Goal: Task Accomplishment & Management: Manage account settings

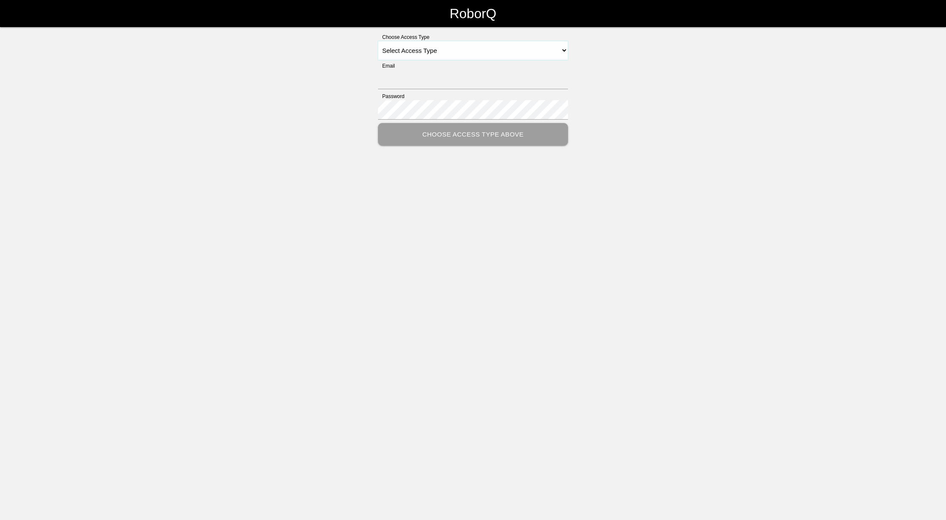
click at [555, 49] on select "Select Access Type Admin Customer Supervisor Worker" at bounding box center [473, 50] width 190 height 19
select select "Supervisor"
click at [378, 41] on select "Select Access Type Admin Customer Supervisor Worker" at bounding box center [473, 50] width 190 height 19
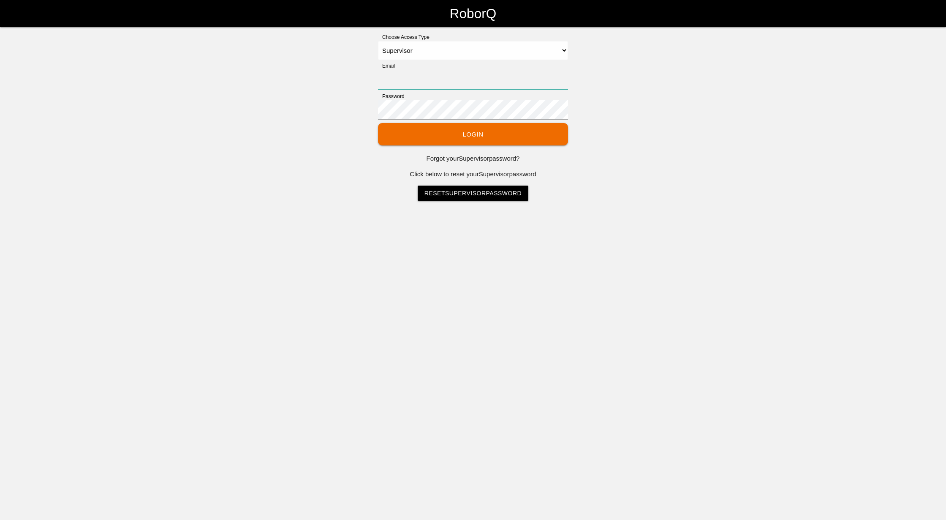
drag, startPoint x: 417, startPoint y: 86, endPoint x: 434, endPoint y: 89, distance: 16.3
click at [417, 86] on input "Email" at bounding box center [473, 79] width 190 height 19
type input "[EMAIL_ADDRESS][DOMAIN_NAME]"
click at [378, 123] on button "Login" at bounding box center [473, 134] width 190 height 22
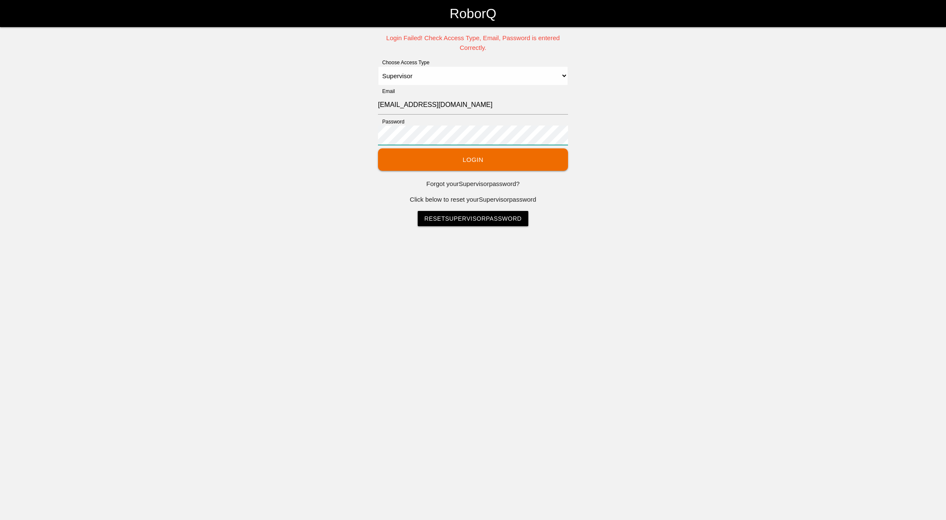
click at [230, 112] on div "Login Failed! Check Access Type, Email, Password is entered Correctly. Choose A…" at bounding box center [473, 129] width 946 height 193
click at [378, 148] on button "Login" at bounding box center [473, 159] width 190 height 22
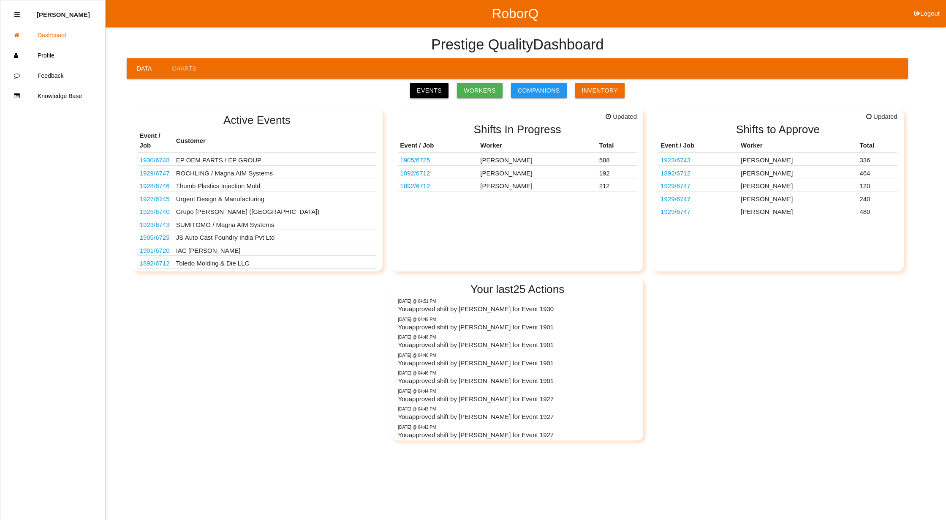
click at [430, 87] on link "Events" at bounding box center [429, 90] width 38 height 15
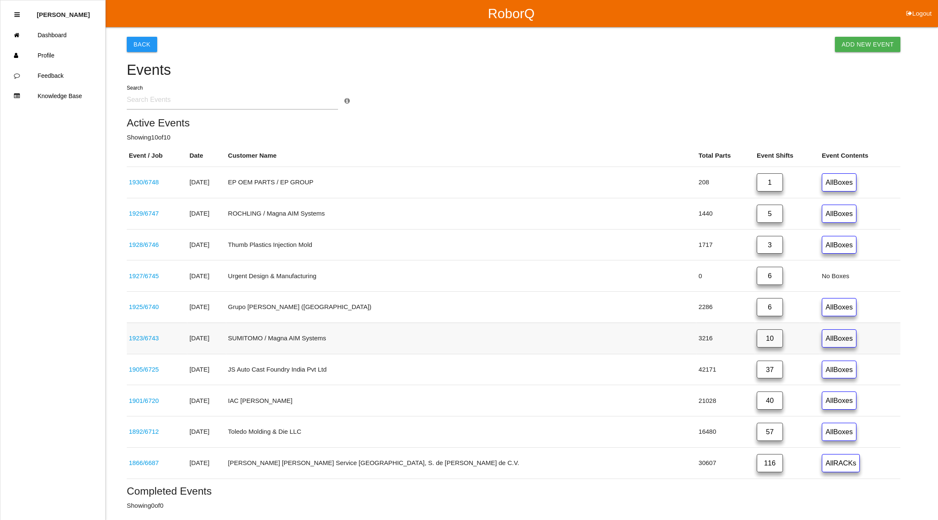
click at [757, 343] on link "10" at bounding box center [770, 338] width 26 height 18
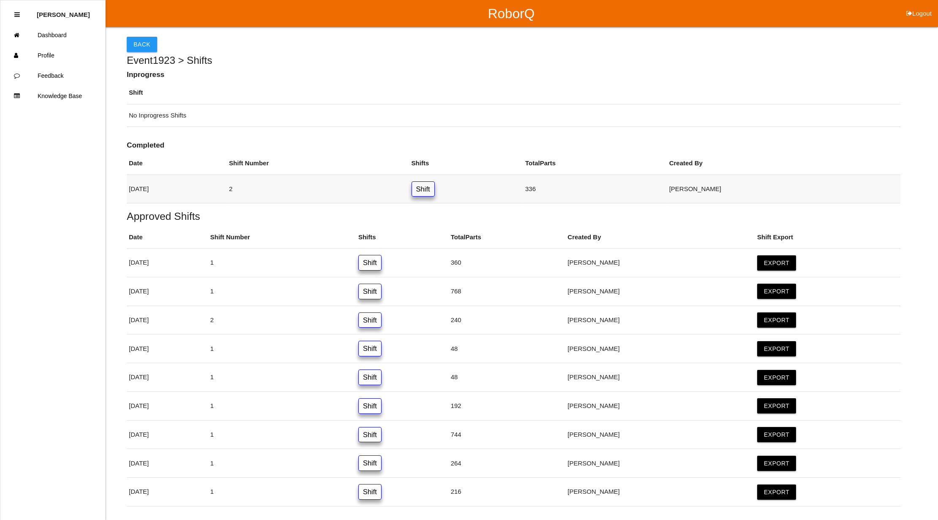
click at [435, 188] on link "Shift" at bounding box center [423, 189] width 23 height 16
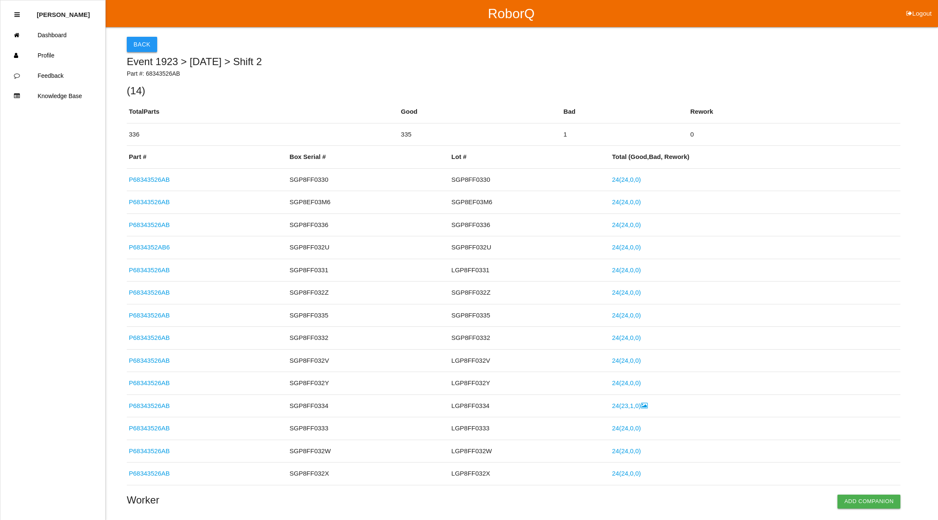
click at [145, 40] on button "Back" at bounding box center [142, 44] width 30 height 15
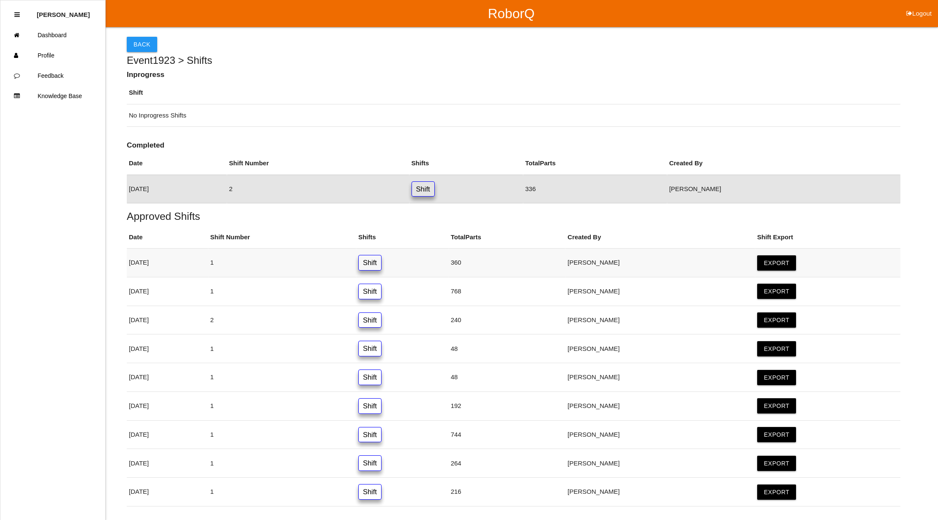
click at [382, 265] on link "Shift" at bounding box center [369, 263] width 23 height 16
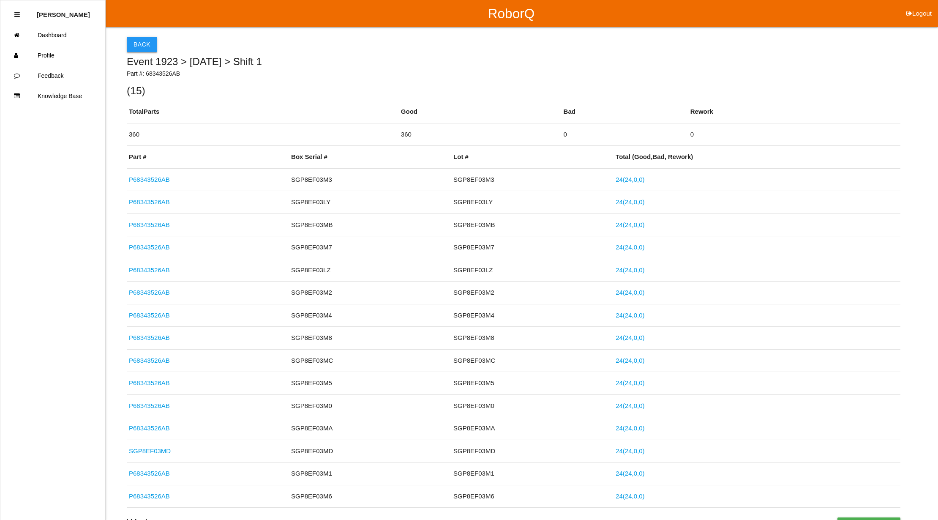
click at [128, 38] on button "Back" at bounding box center [142, 44] width 30 height 15
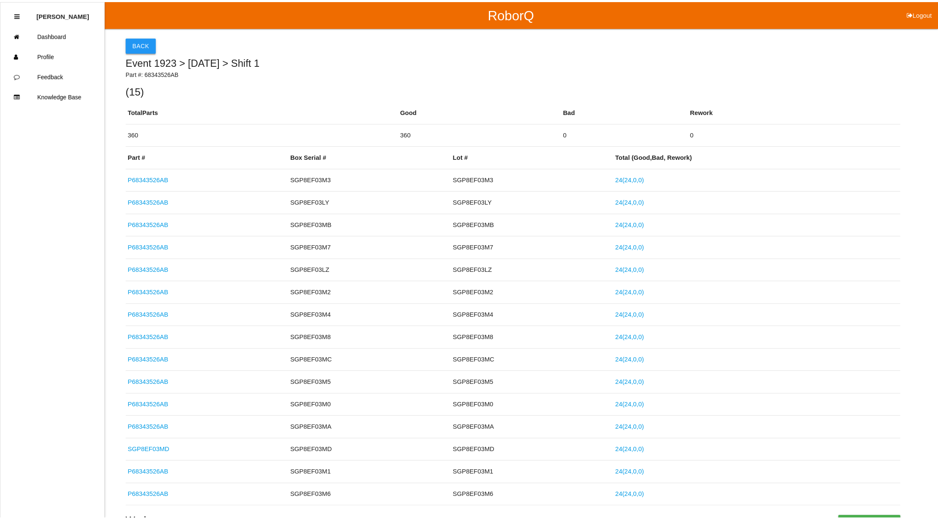
scroll to position [4, 0]
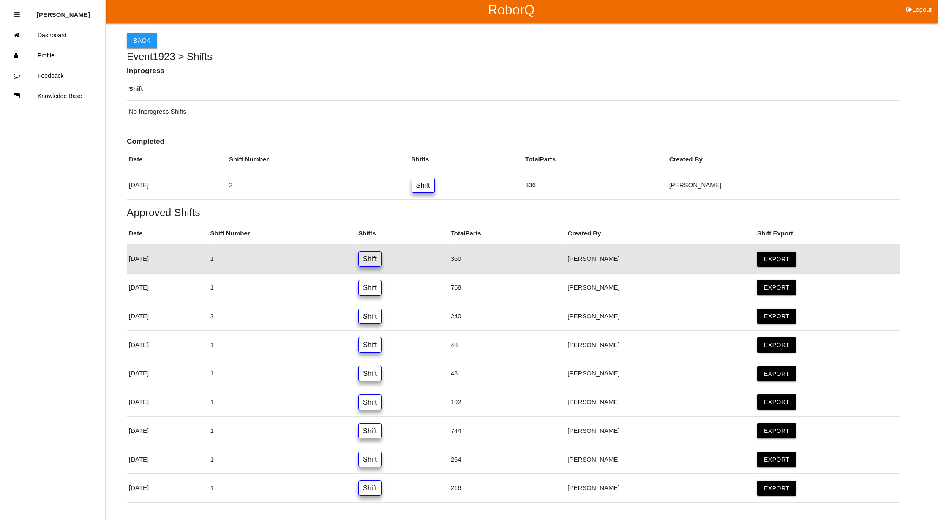
click at [151, 39] on button "Back" at bounding box center [142, 40] width 30 height 15
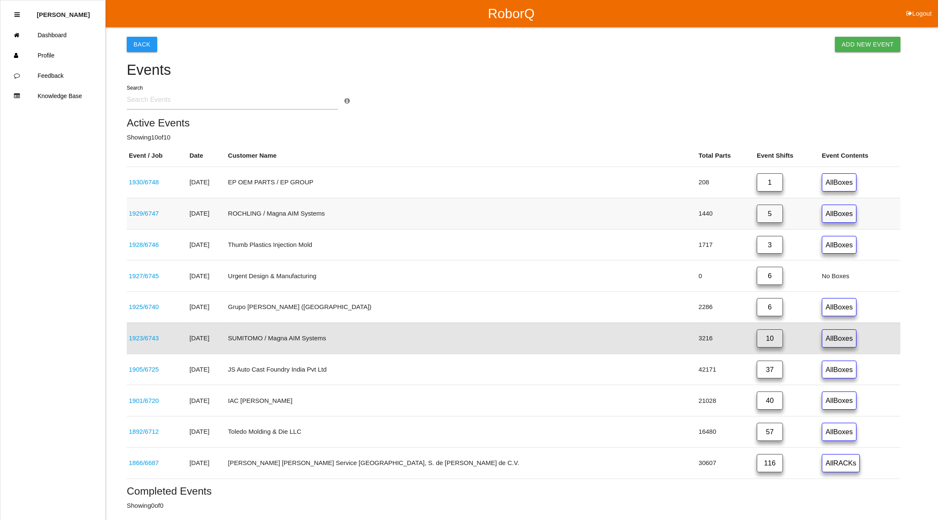
click at [757, 212] on link "5" at bounding box center [770, 214] width 26 height 18
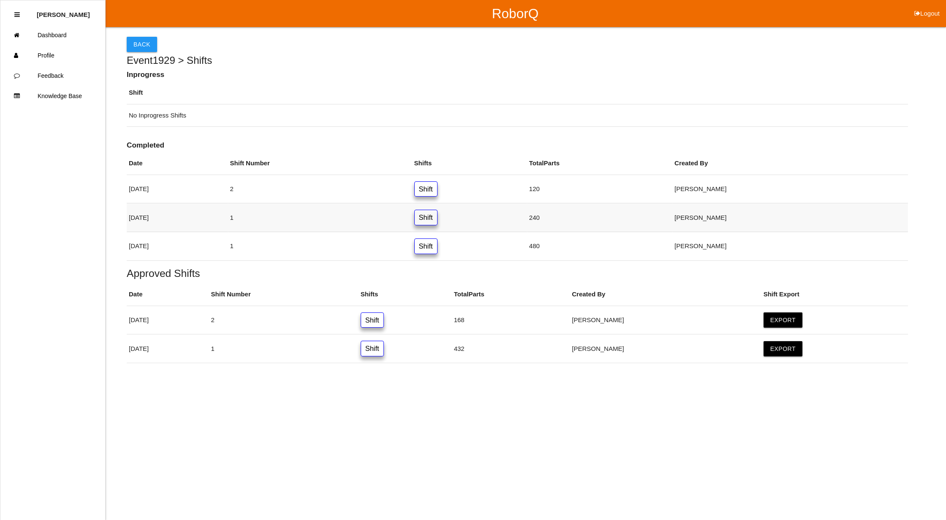
click at [438, 217] on link "Shift" at bounding box center [426, 218] width 23 height 16
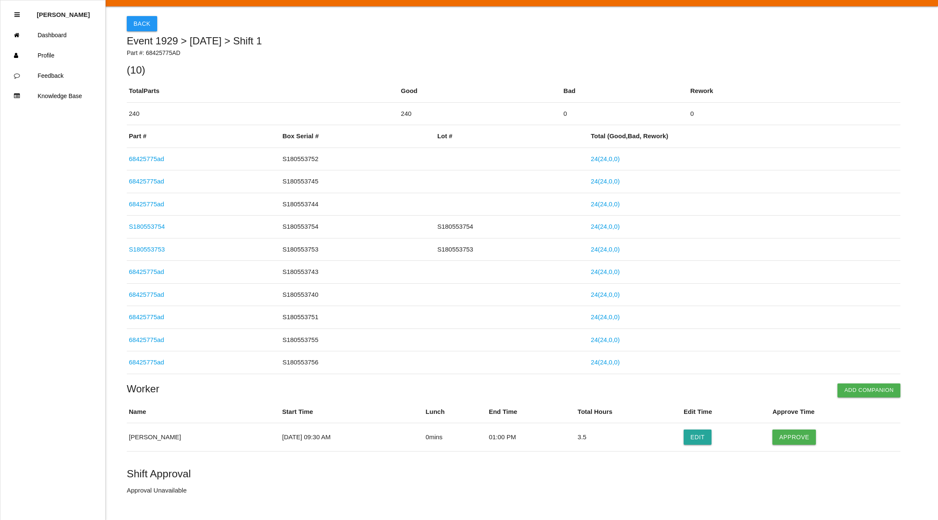
scroll to position [40, 0]
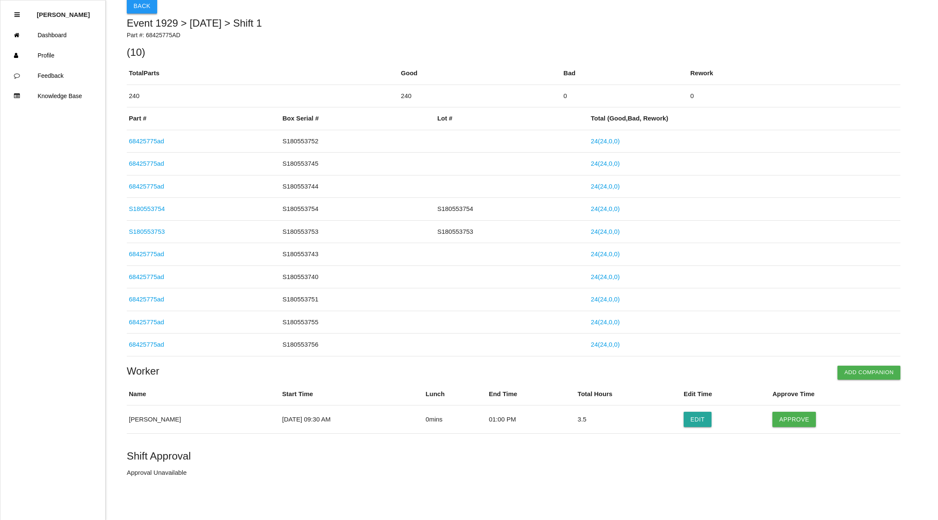
click at [147, 6] on button "Back" at bounding box center [142, 5] width 30 height 15
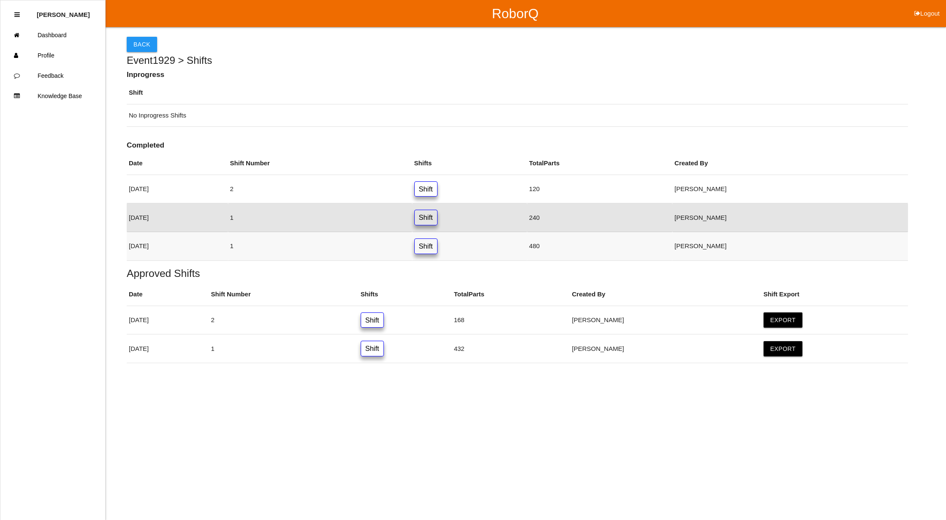
click at [438, 247] on link "Shift" at bounding box center [426, 246] width 23 height 16
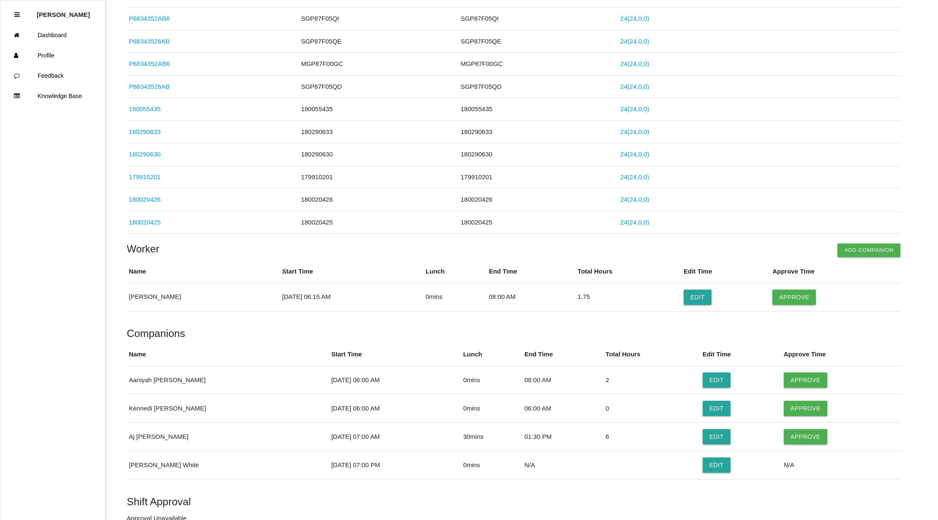
scroll to position [504, 0]
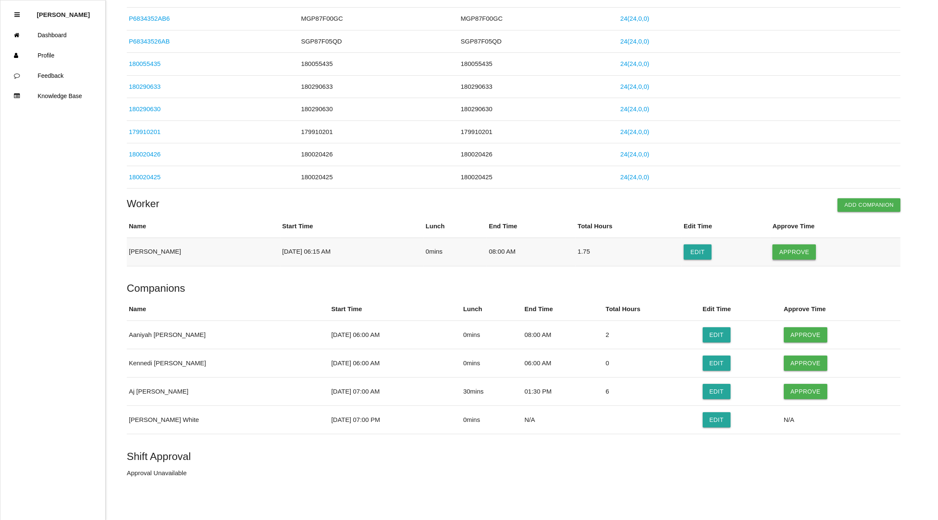
click at [788, 252] on button "Approve" at bounding box center [794, 251] width 44 height 15
click at [795, 327] on button "Approve" at bounding box center [806, 334] width 44 height 15
click at [804, 363] on button "Approve" at bounding box center [806, 362] width 44 height 15
click at [707, 417] on button "Edit" at bounding box center [717, 419] width 28 height 15
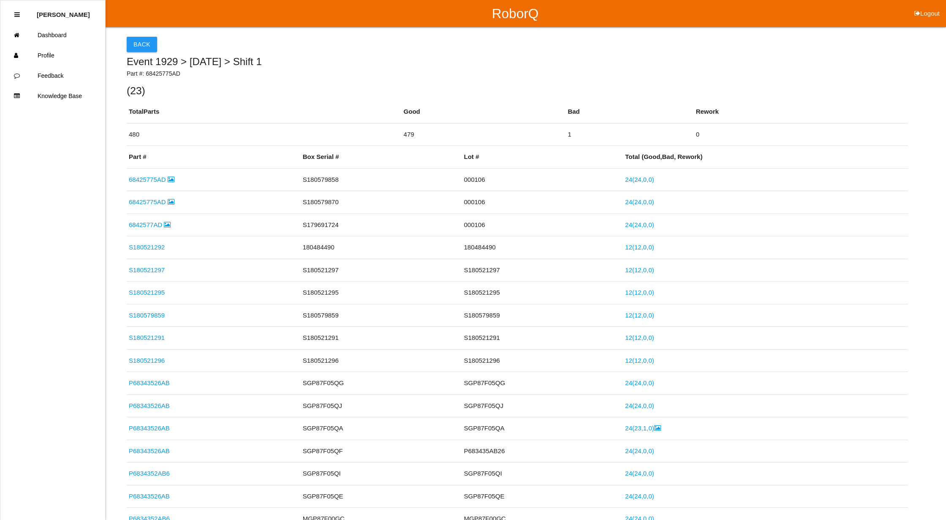
select select "7"
select select "2"
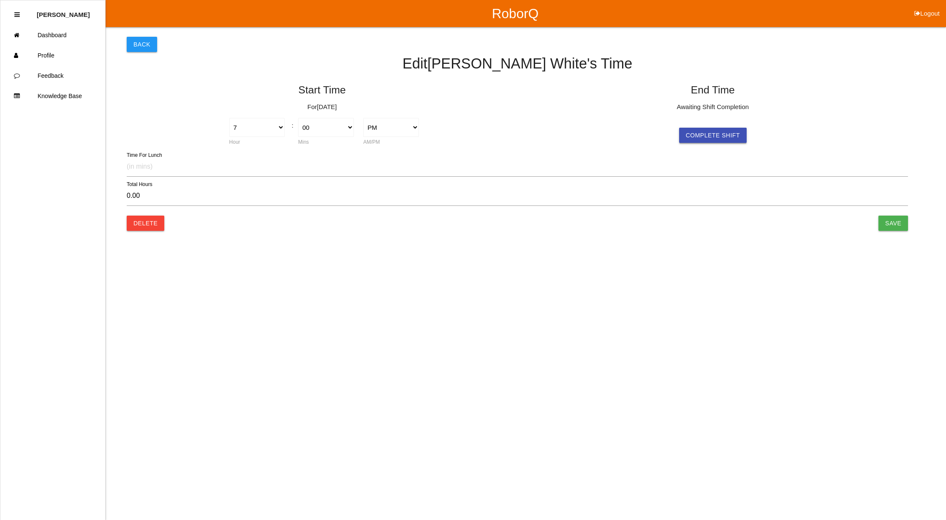
click at [715, 131] on button "Complete Shift" at bounding box center [713, 135] width 68 height 15
select select "7"
select select "2"
click at [668, 129] on select "1 2 3 4 5 6 7 8 9 10 11 12" at bounding box center [648, 127] width 56 height 19
drag, startPoint x: 317, startPoint y: 216, endPoint x: 323, endPoint y: 205, distance: 13.4
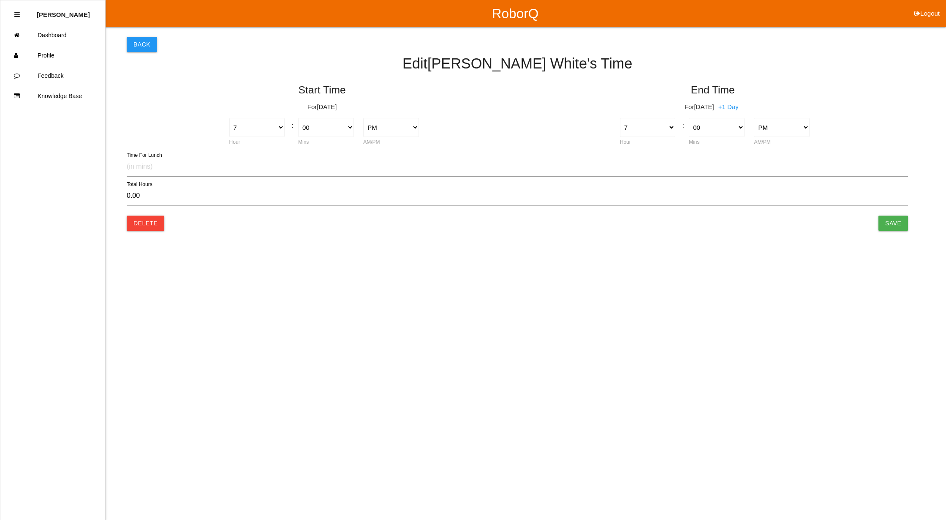
click at [317, 216] on div "Back Edit [PERSON_NAME] 's Time Start Time For [DATE] 1 2 3 4 5 6 7 8 9 10 11 1…" at bounding box center [518, 126] width 782 height 198
click at [414, 127] on select "AM PM" at bounding box center [391, 127] width 56 height 19
select select "1"
click at [363, 118] on select "AM PM" at bounding box center [391, 127] width 56 height 19
type input "12.00"
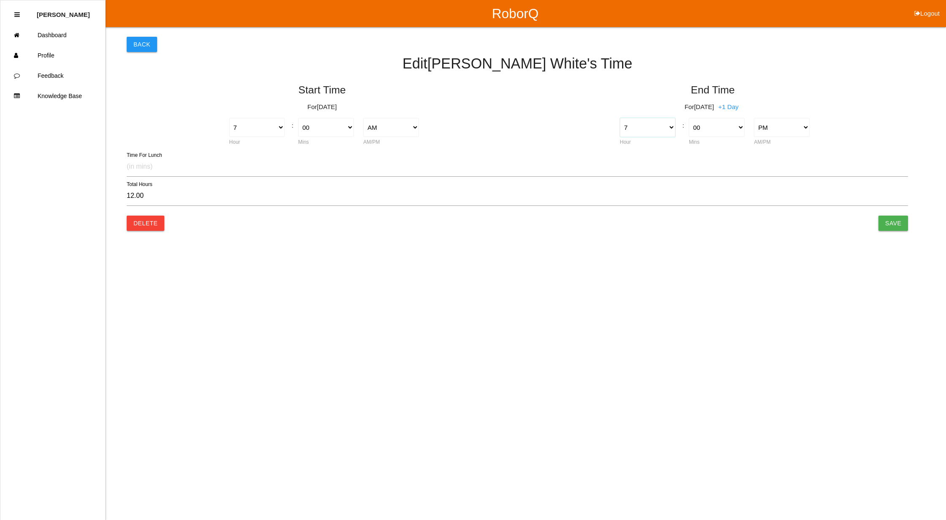
click at [672, 126] on select "1 2 3 4 5 6 7 8 9 10 11 12" at bounding box center [648, 127] width 56 height 19
select select "1"
click at [620, 118] on select "1 2 3 4 5 6 7 8 9 10 11 12" at bounding box center [648, 127] width 56 height 19
type input "6.00"
click at [725, 129] on select "00 01 02 03 04 05 06 07 08 09 10 11 12 13 14 15 16 17 18 19 20 21 22 23 24 25 2…" at bounding box center [717, 127] width 56 height 19
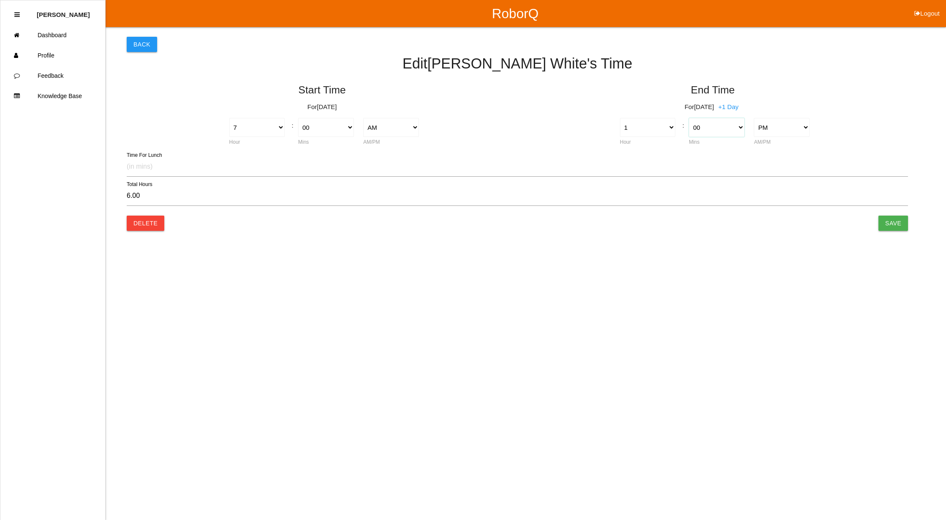
select select "30"
click at [689, 118] on select "00 01 02 03 04 05 06 07 08 09 10 11 12 13 14 15 16 17 18 19 20 21 22 23 24 25 2…" at bounding box center [717, 127] width 56 height 19
type input "6.50"
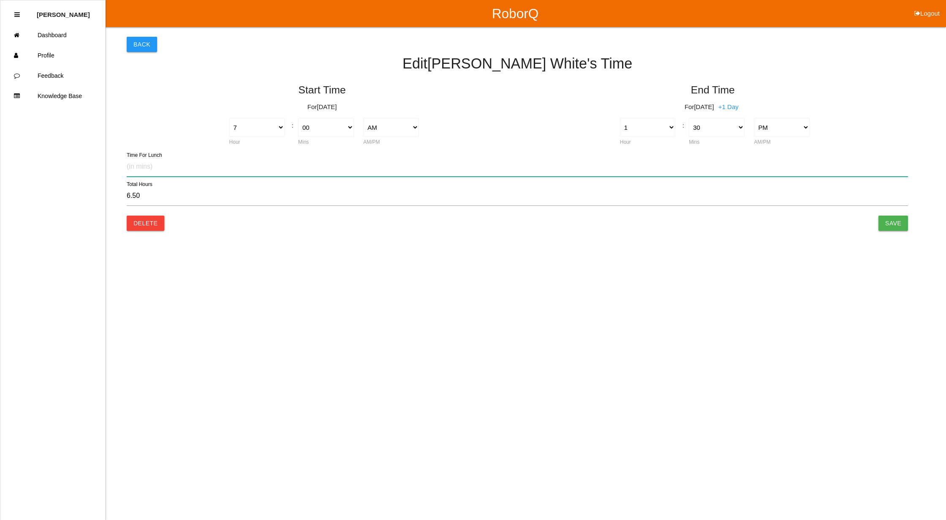
click at [151, 168] on input "text" at bounding box center [518, 166] width 782 height 19
type input "30"
type input "6.00"
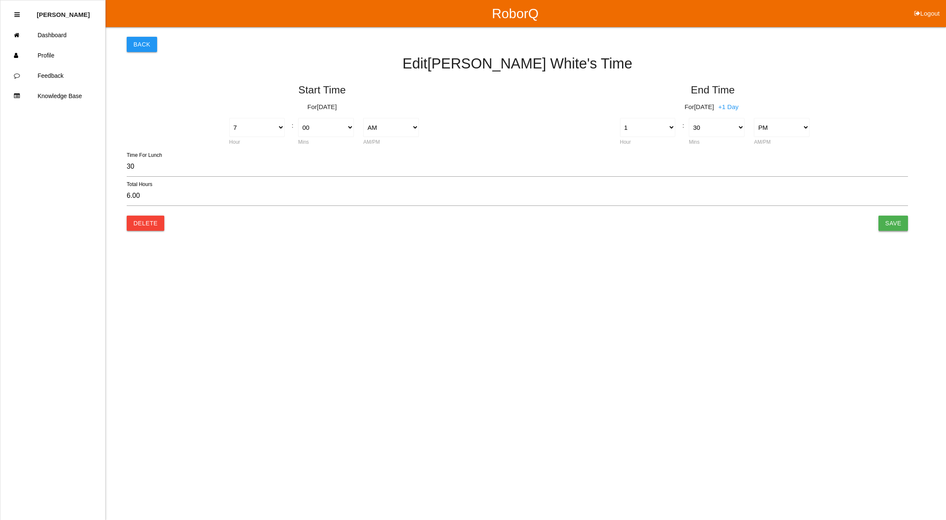
click at [897, 221] on input "Save" at bounding box center [894, 222] width 30 height 15
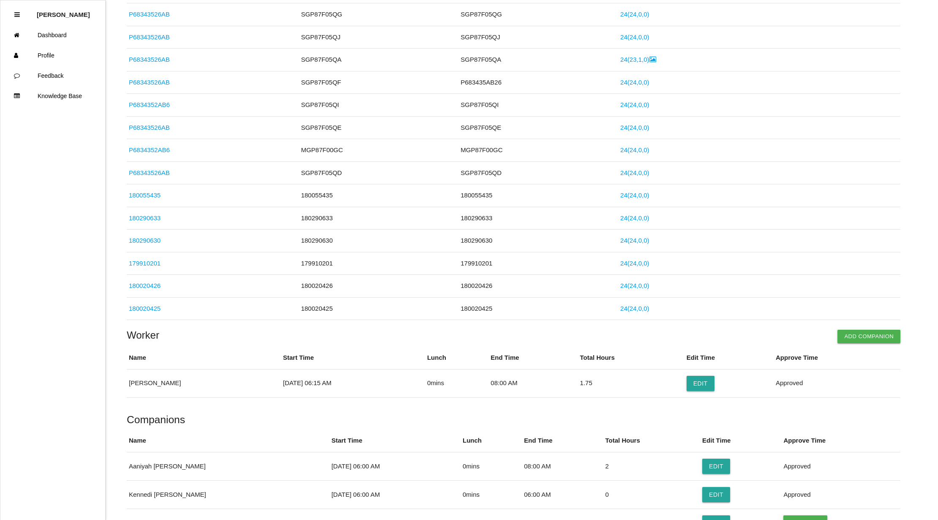
scroll to position [504, 0]
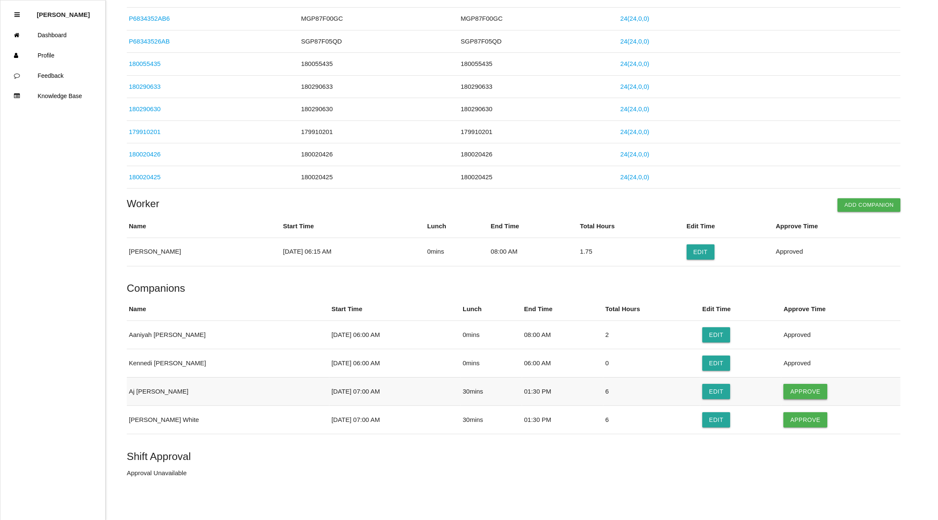
click at [796, 388] on button "Approve" at bounding box center [805, 391] width 44 height 15
click at [795, 416] on button "Approve" at bounding box center [805, 419] width 44 height 15
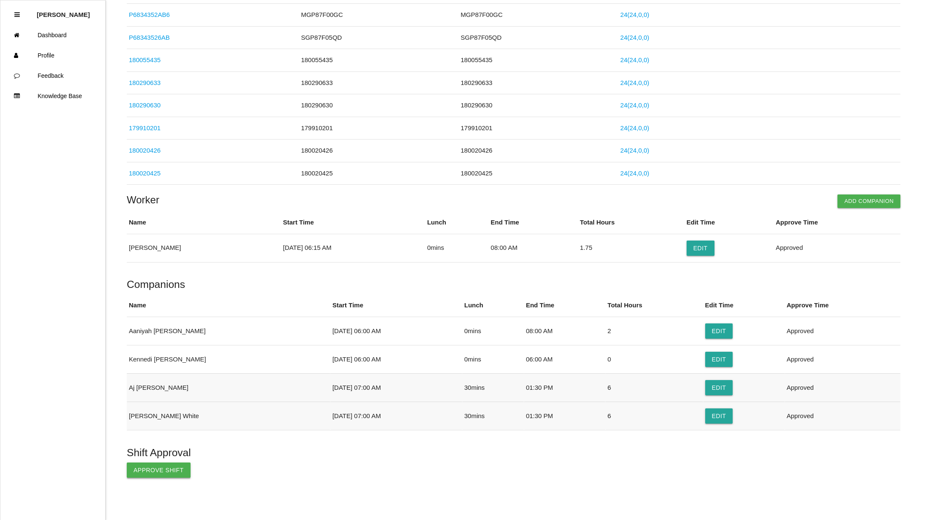
click at [163, 471] on button "Approve Shift" at bounding box center [159, 469] width 64 height 15
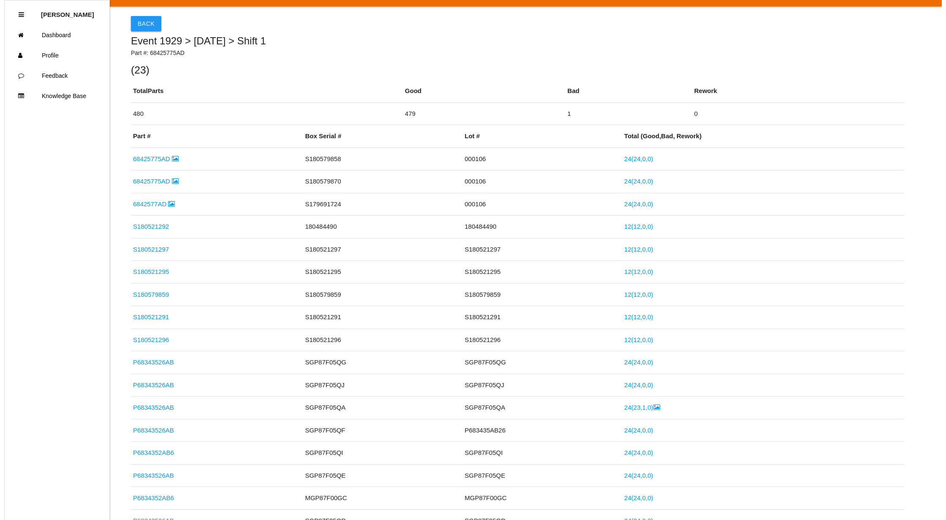
scroll to position [0, 0]
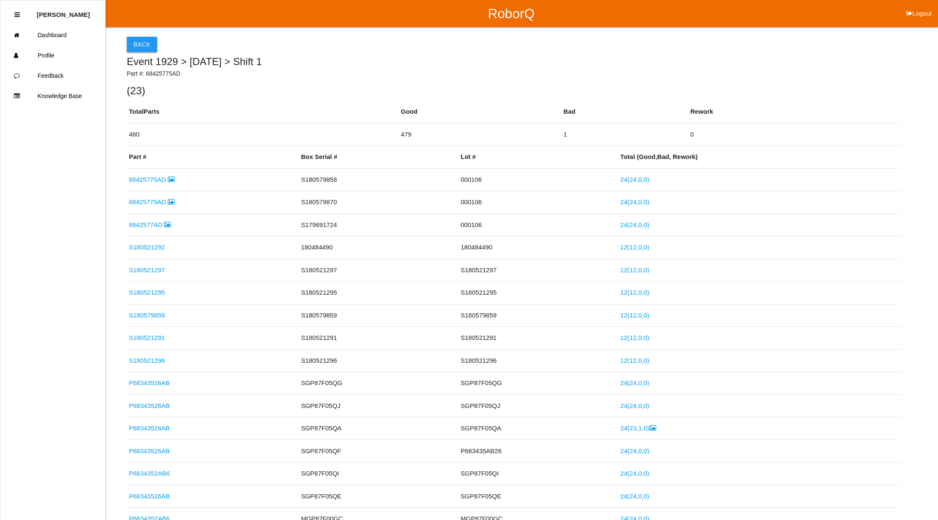
click at [138, 40] on button "Back" at bounding box center [142, 44] width 30 height 15
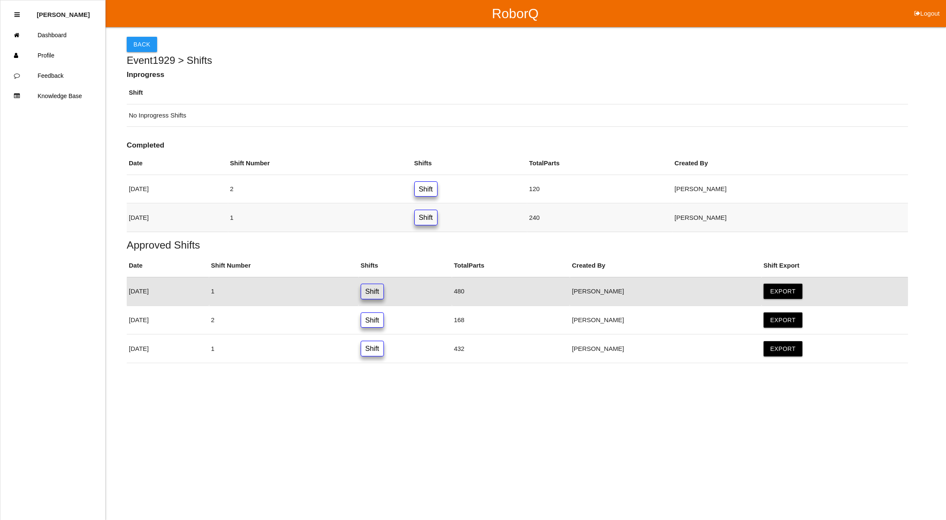
click at [438, 219] on link "Shift" at bounding box center [426, 218] width 23 height 16
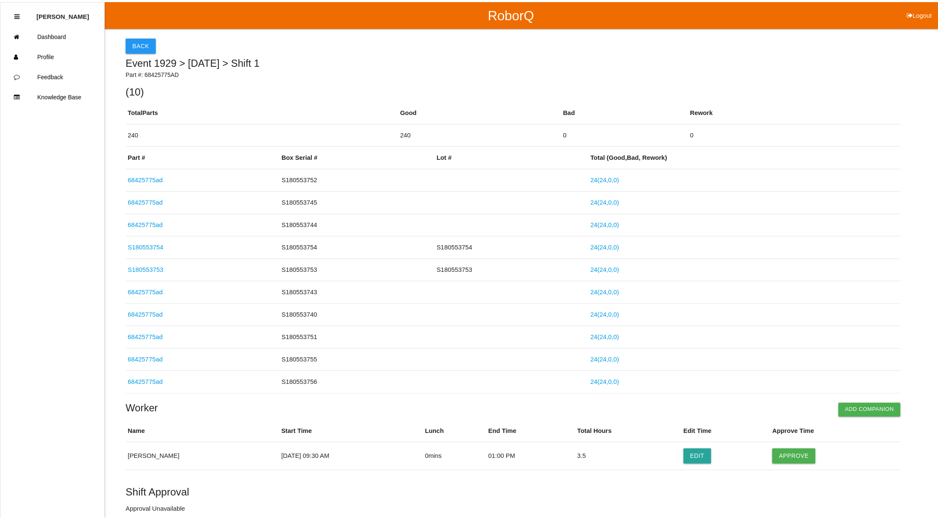
scroll to position [40, 0]
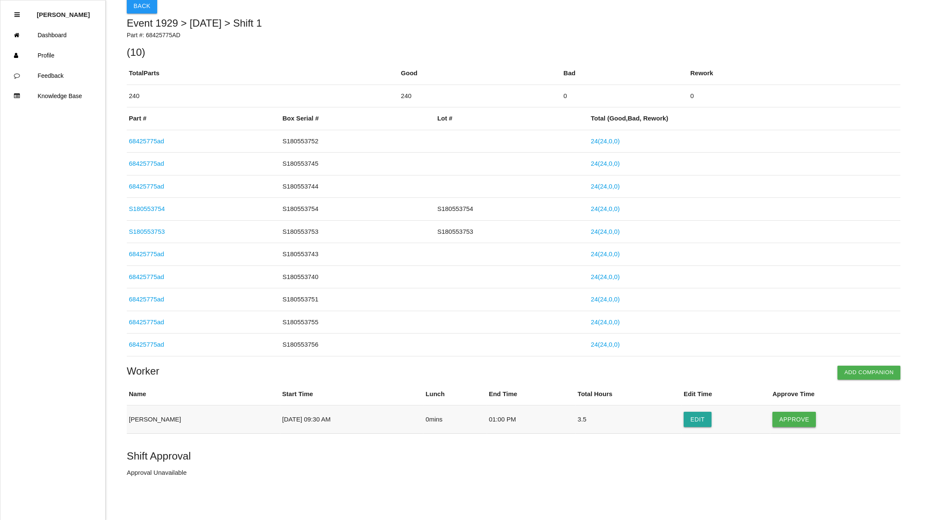
click at [795, 419] on button "Approve" at bounding box center [794, 419] width 44 height 15
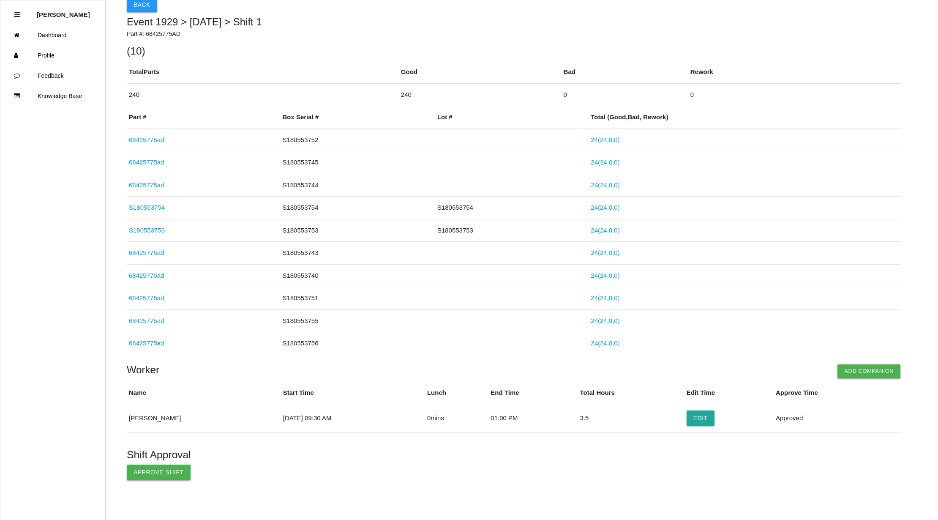
click at [150, 469] on button "Approve Shift" at bounding box center [159, 471] width 64 height 15
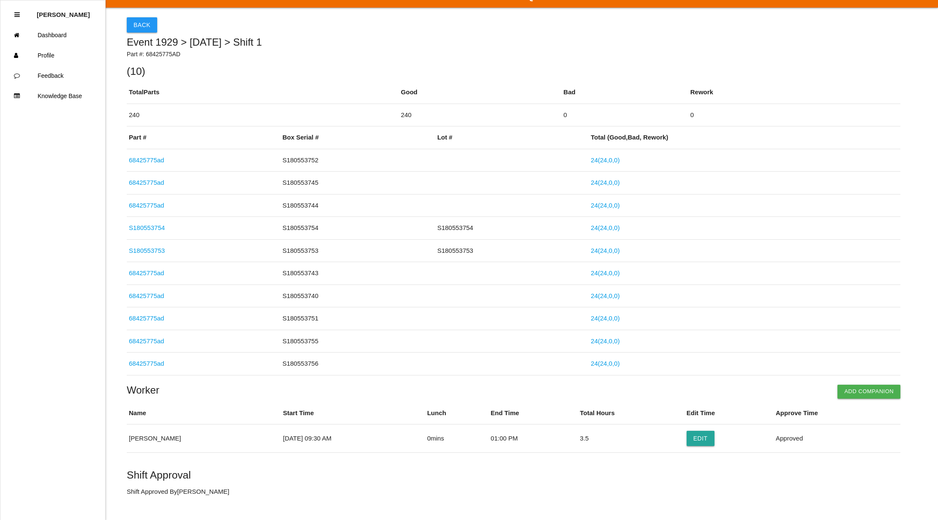
scroll to position [0, 0]
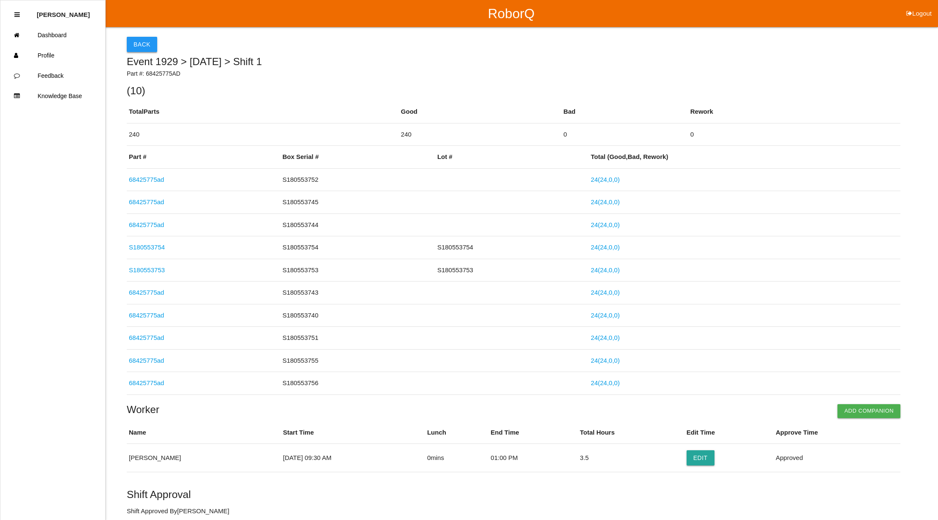
click at [144, 44] on button "Back" at bounding box center [142, 44] width 30 height 15
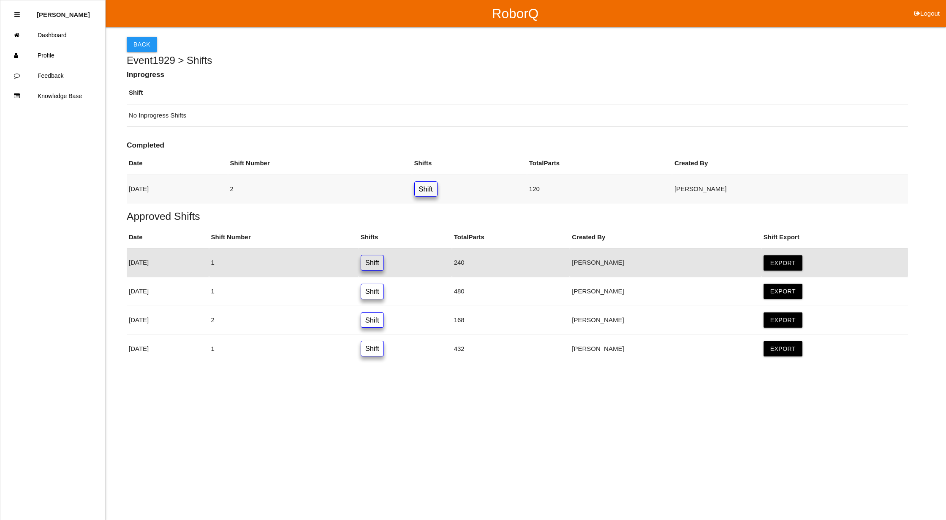
click at [438, 187] on link "Shift" at bounding box center [426, 189] width 23 height 16
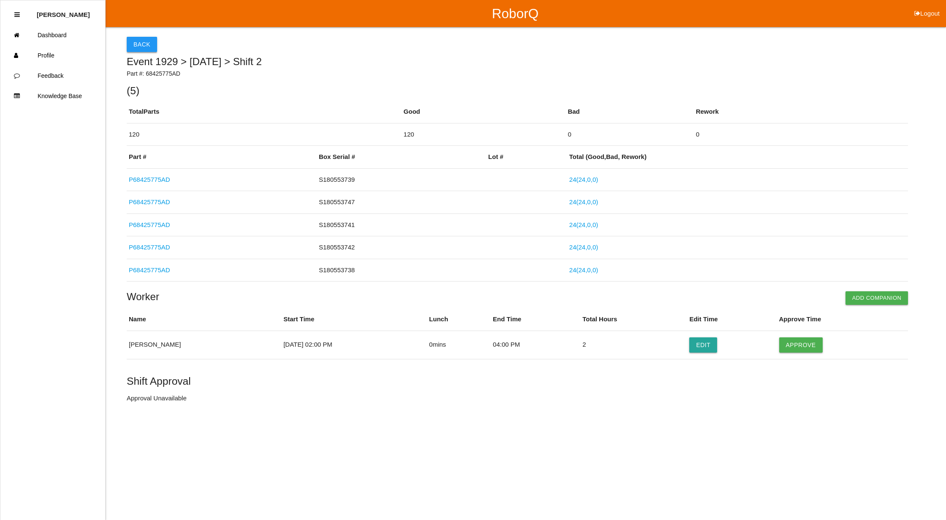
click at [141, 39] on button "Back" at bounding box center [142, 44] width 30 height 15
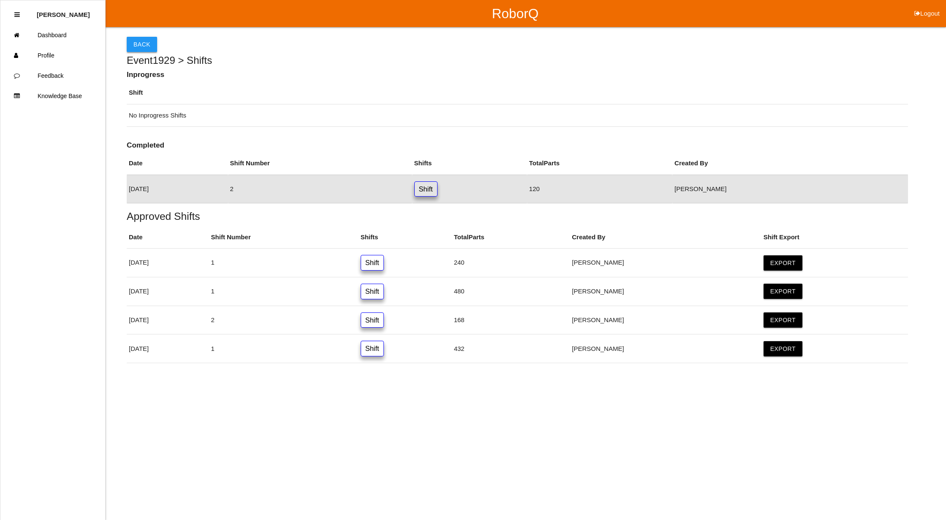
click at [139, 40] on button "Back" at bounding box center [142, 44] width 30 height 15
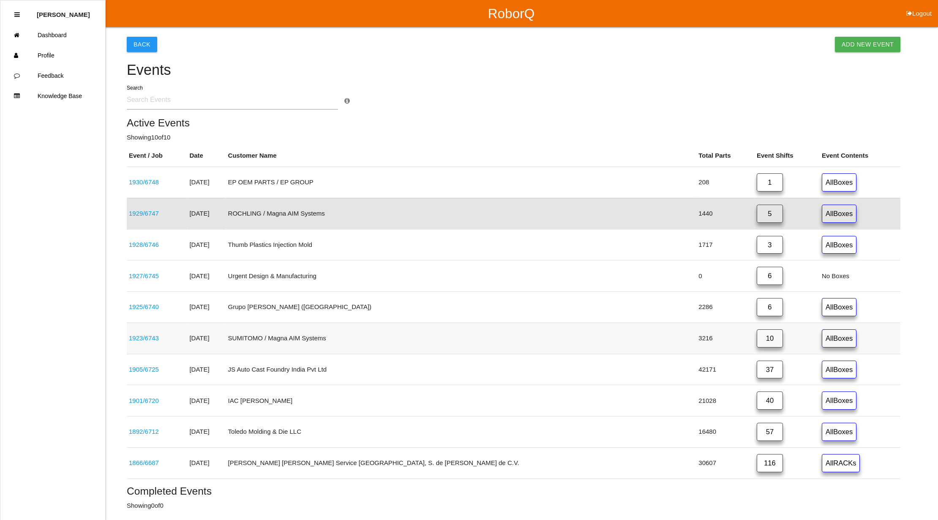
click at [757, 339] on link "10" at bounding box center [770, 338] width 26 height 18
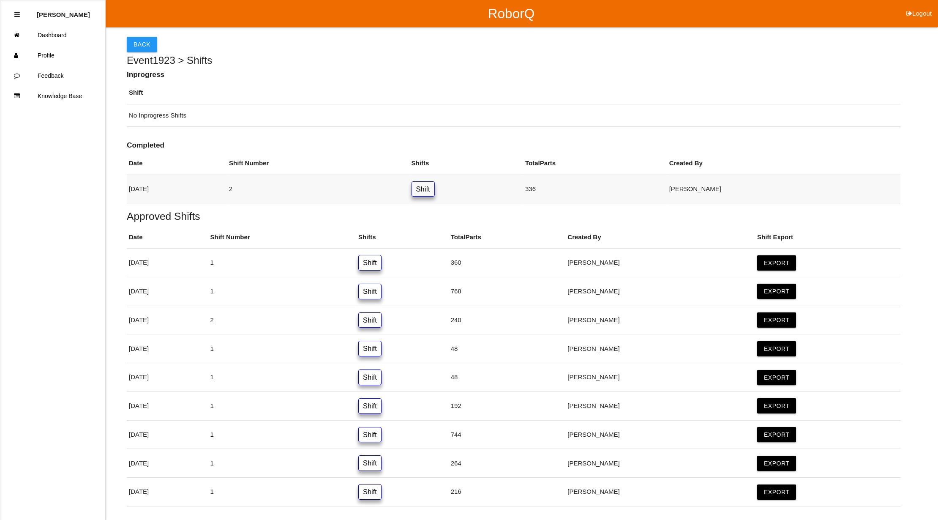
click at [435, 190] on link "Shift" at bounding box center [423, 189] width 23 height 16
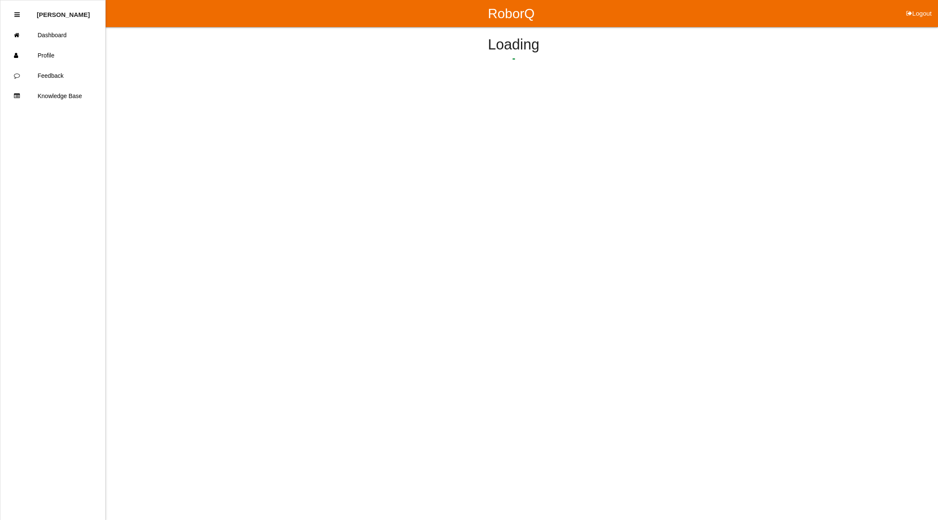
scroll to position [131, 0]
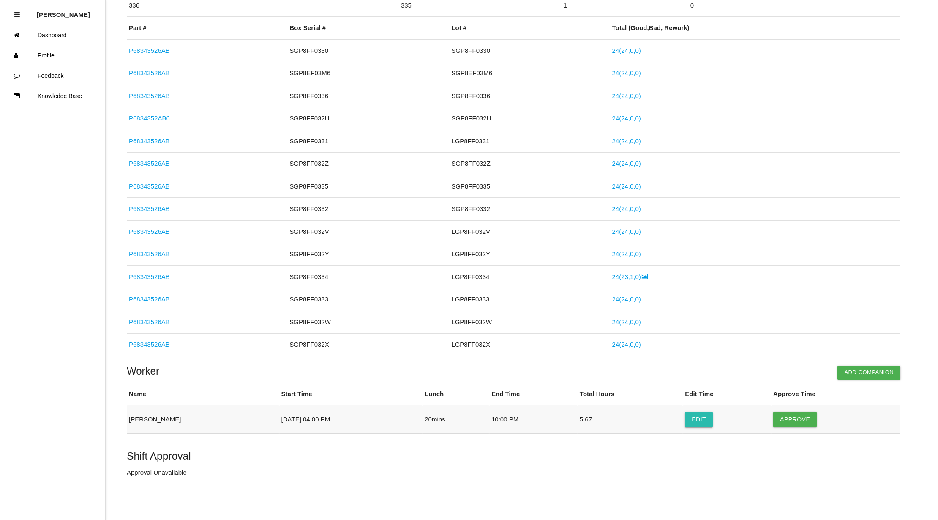
click at [705, 418] on button "Edit" at bounding box center [699, 419] width 28 height 15
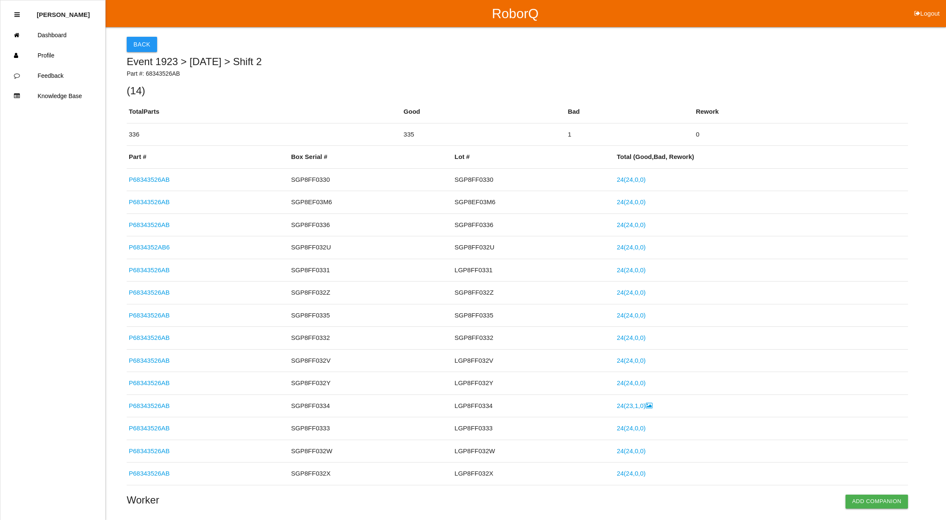
select select "4"
select select "2"
select select "10"
select select "2"
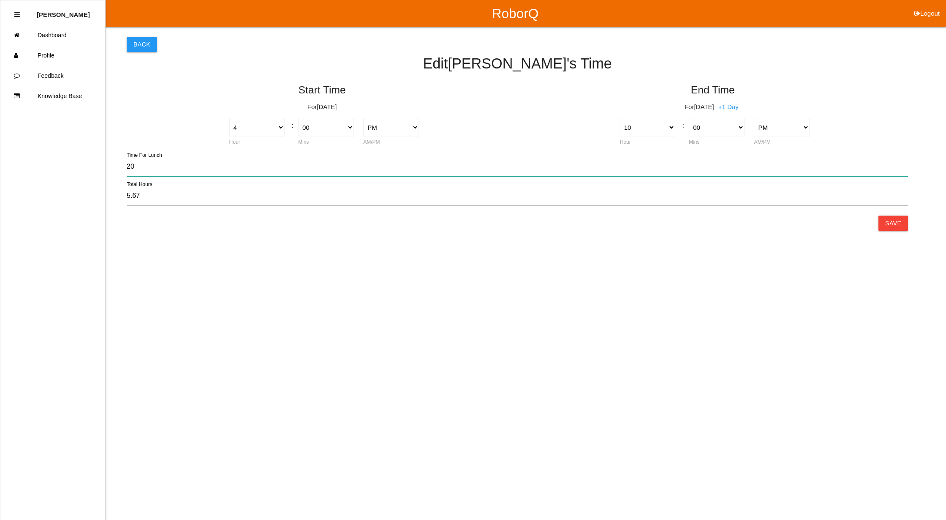
drag, startPoint x: 138, startPoint y: 166, endPoint x: 34, endPoint y: 148, distance: 105.4
click at [34, 148] on div "RoborQ Logout [PERSON_NAME] Dashboard Profile Feedback Knowledge Base Back Edit…" at bounding box center [473, 112] width 946 height 225
type input "6.00"
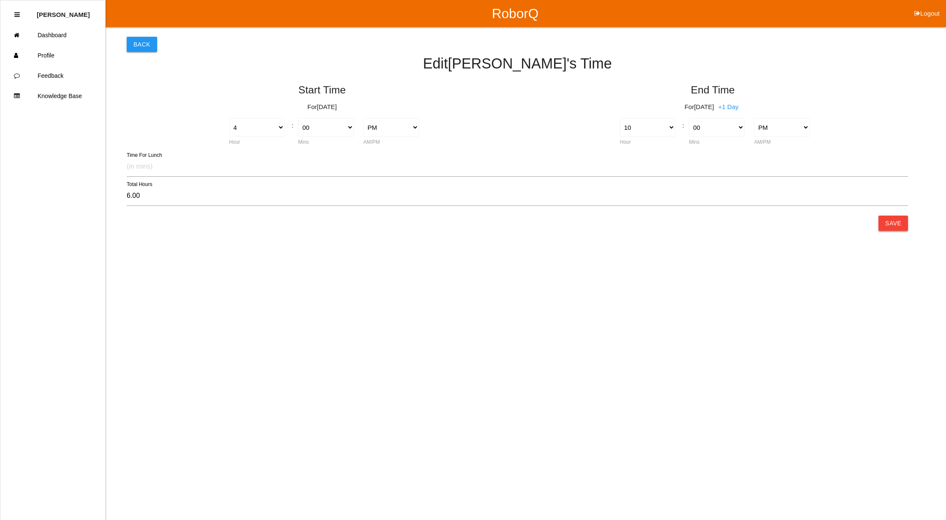
click at [902, 224] on button "Save" at bounding box center [894, 222] width 30 height 15
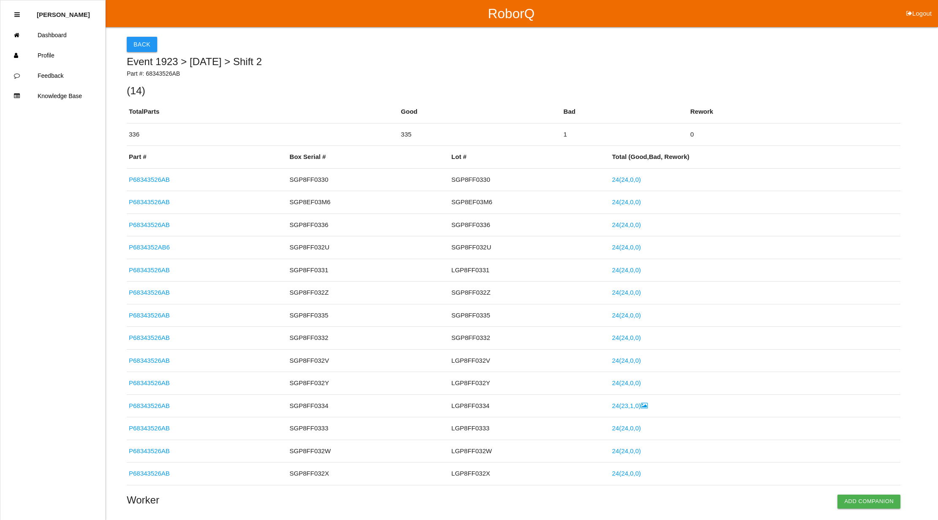
click at [938, 457] on html "RoborQ Logout [PERSON_NAME] Dashboard Profile Feedback Knowledge Base Back Even…" at bounding box center [469, 324] width 938 height 649
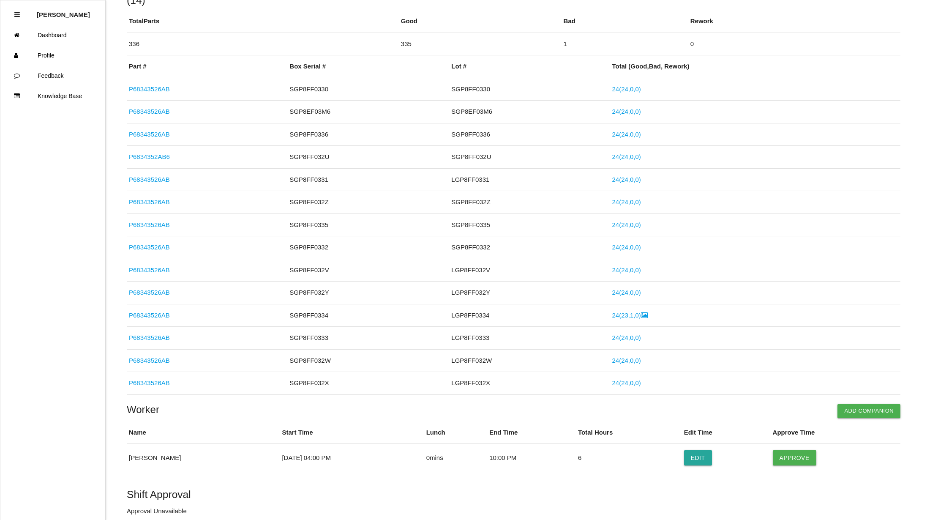
scroll to position [131, 0]
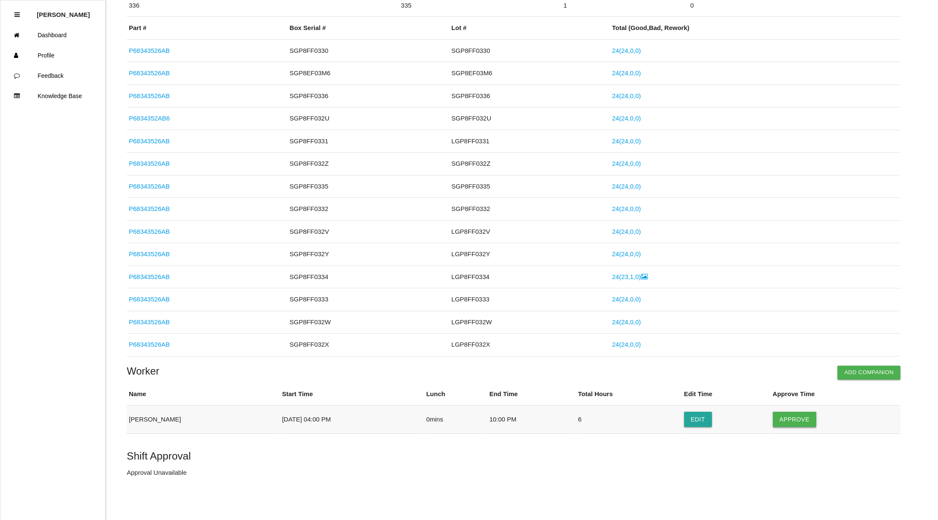
click at [794, 418] on button "Approve" at bounding box center [795, 419] width 44 height 15
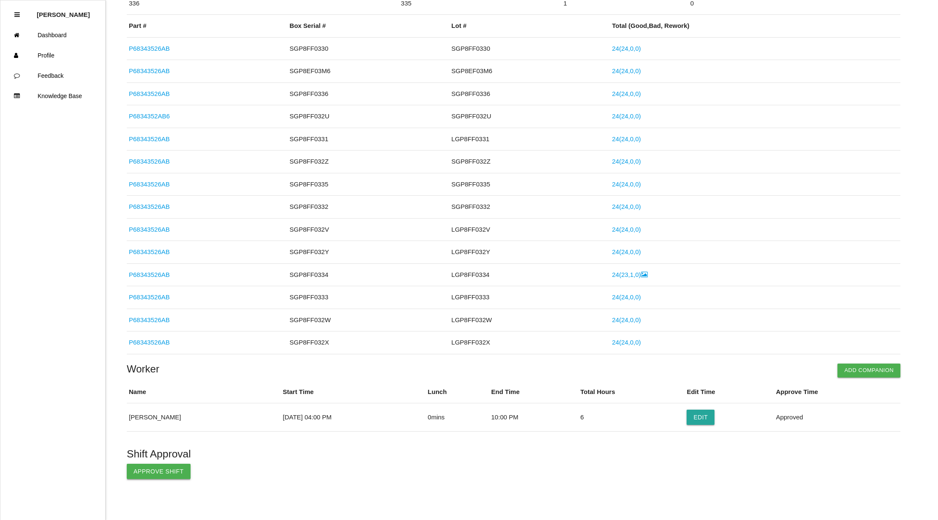
click at [139, 468] on button "Approve Shift" at bounding box center [159, 471] width 64 height 15
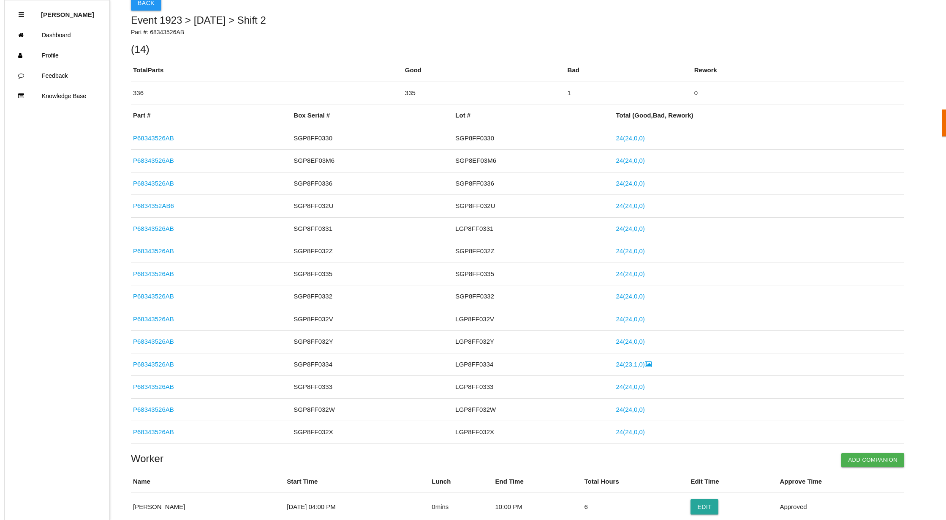
scroll to position [0, 0]
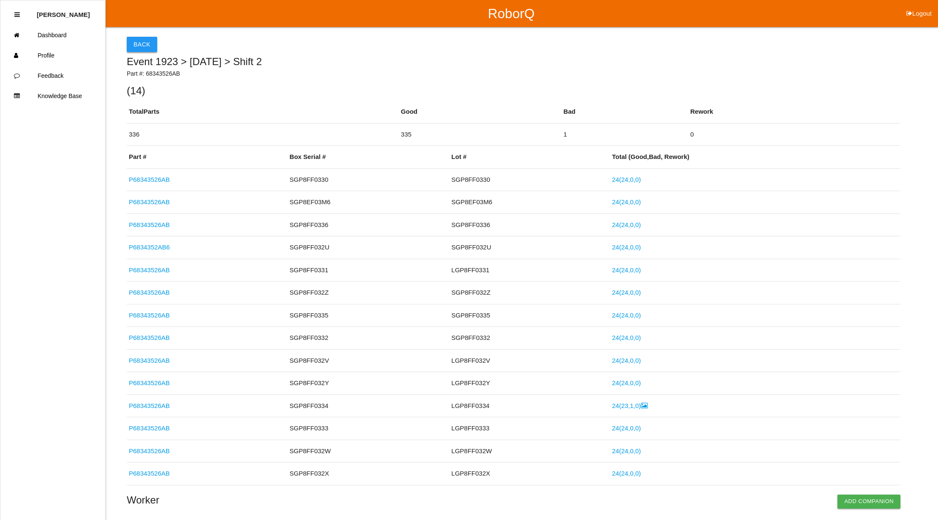
click at [152, 44] on button "Back" at bounding box center [142, 44] width 30 height 15
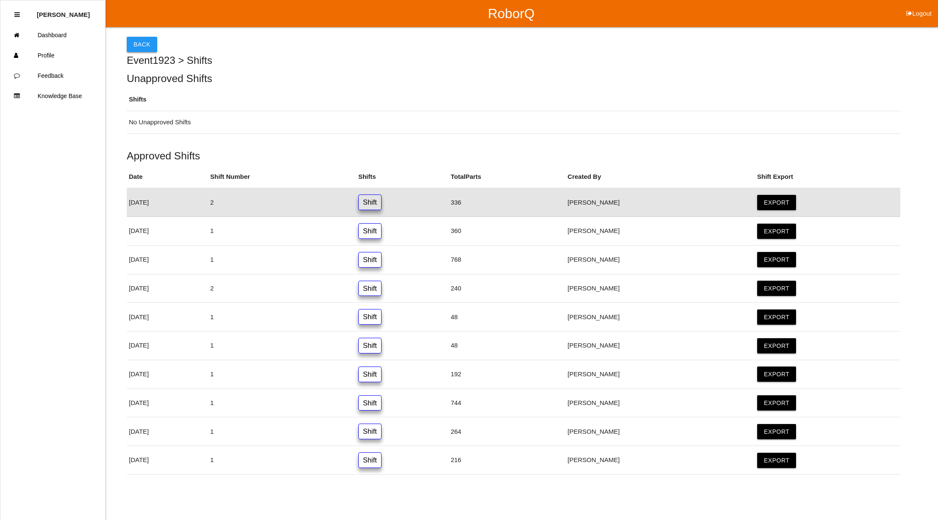
click at [152, 46] on button "Back" at bounding box center [142, 44] width 30 height 15
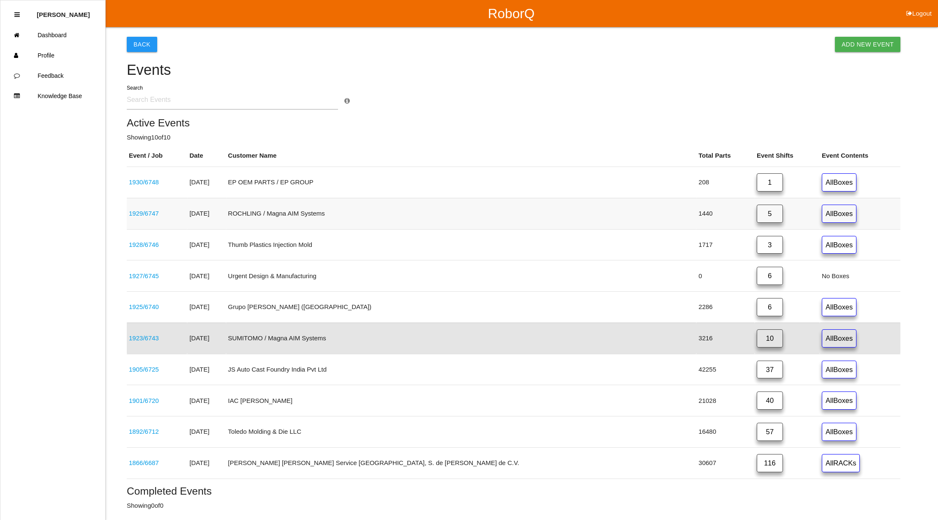
click at [757, 218] on link "5" at bounding box center [770, 214] width 26 height 18
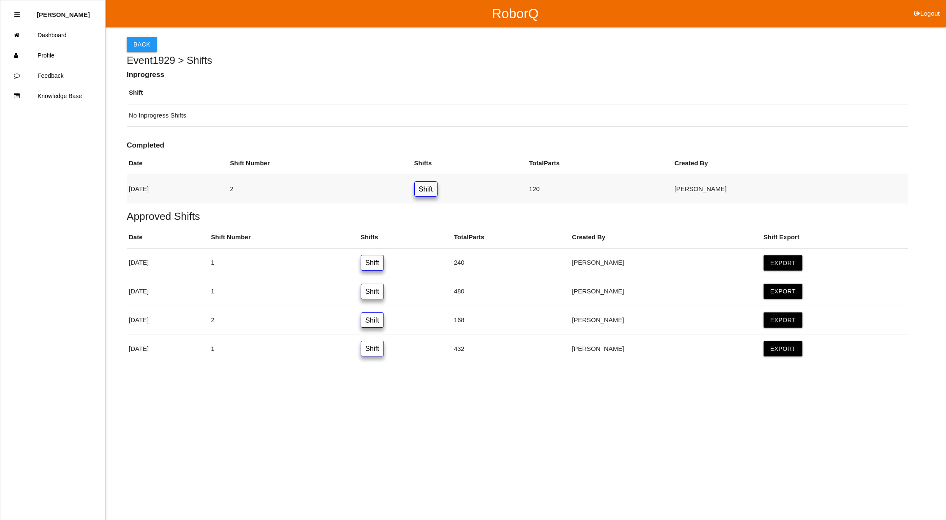
click at [438, 188] on link "Shift" at bounding box center [426, 189] width 23 height 16
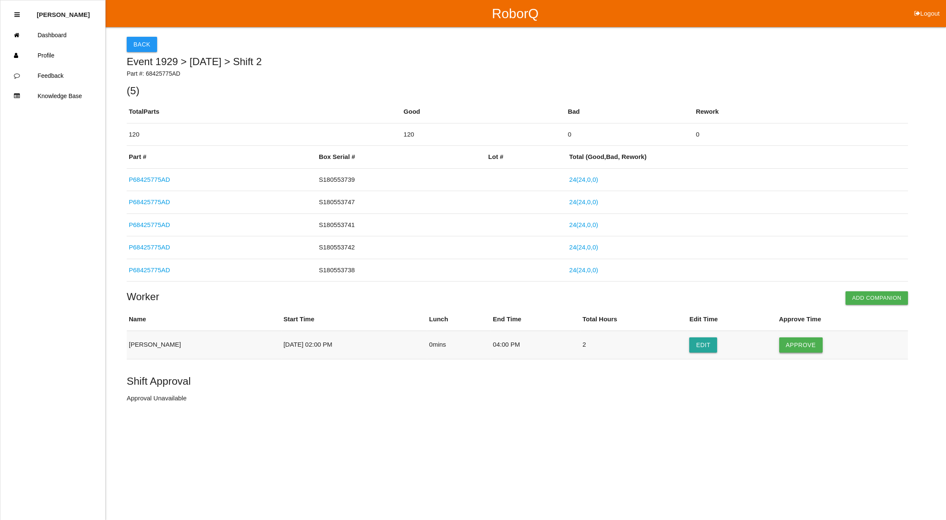
click at [807, 346] on button "Approve" at bounding box center [802, 344] width 44 height 15
click at [149, 399] on button "Approve Shift" at bounding box center [159, 398] width 64 height 15
click at [138, 46] on button "Back" at bounding box center [142, 44] width 30 height 15
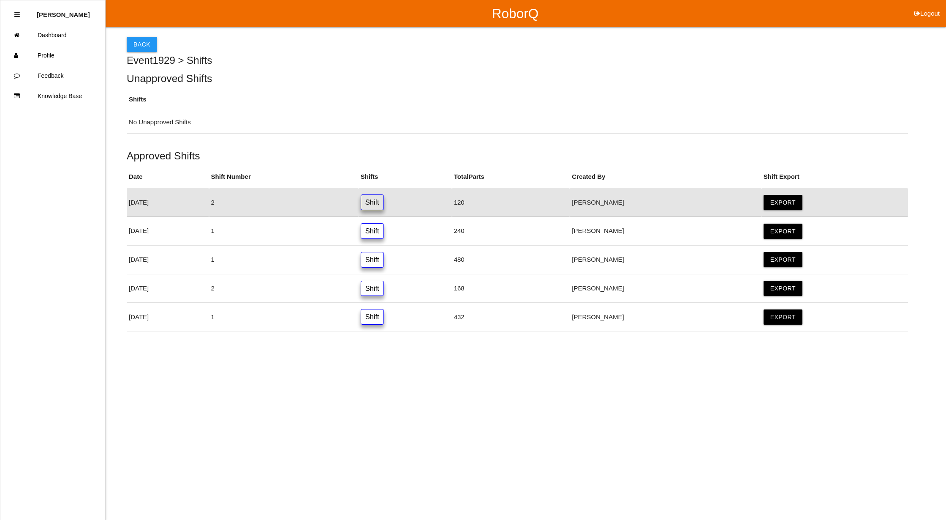
click at [138, 46] on button "Back" at bounding box center [142, 44] width 30 height 15
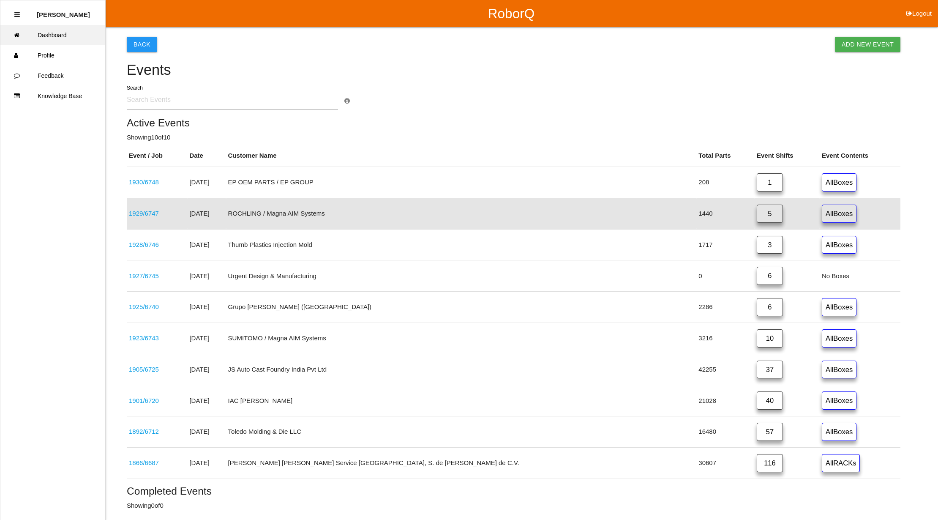
click at [43, 35] on link "Dashboard" at bounding box center [52, 35] width 105 height 20
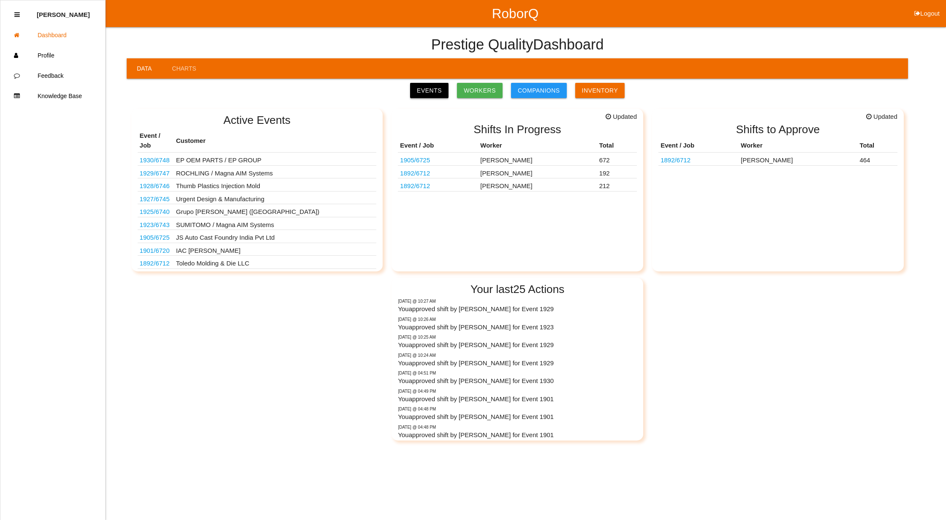
click at [430, 88] on link "Events" at bounding box center [429, 90] width 38 height 15
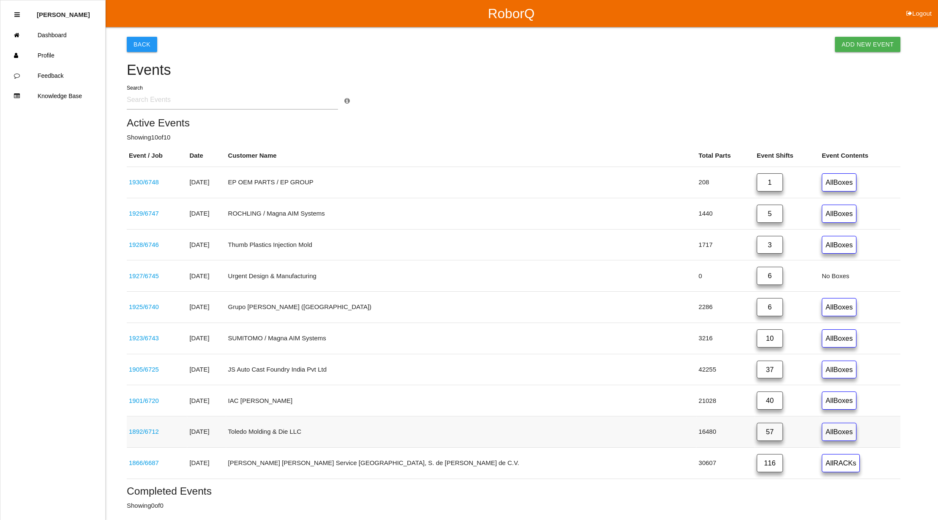
click at [757, 435] on link "57" at bounding box center [770, 432] width 26 height 18
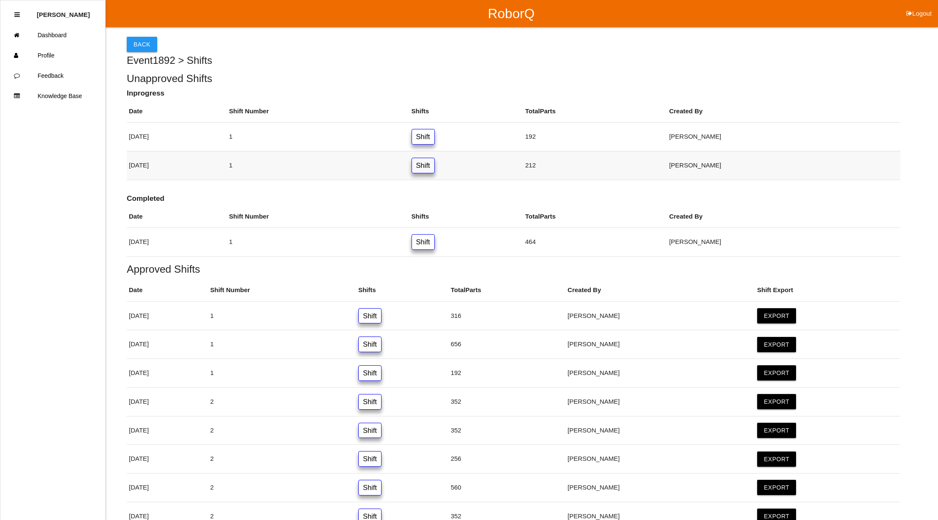
click at [435, 162] on link "Shift" at bounding box center [423, 166] width 23 height 16
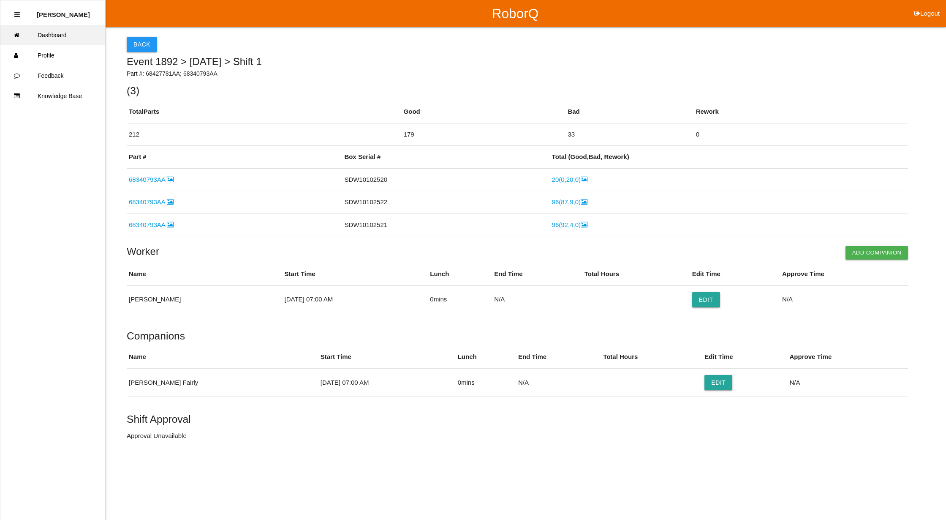
click at [60, 34] on link "Dashboard" at bounding box center [52, 35] width 105 height 20
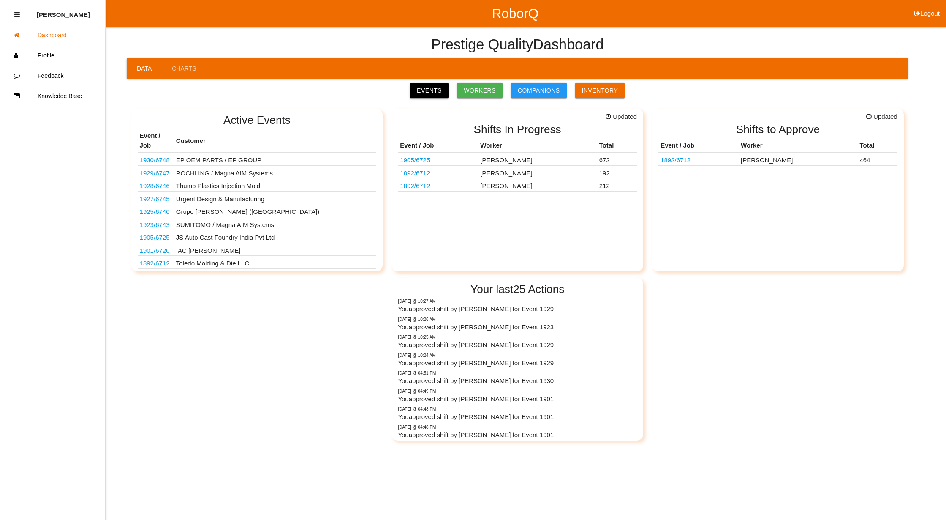
click at [436, 89] on link "Events" at bounding box center [429, 90] width 38 height 15
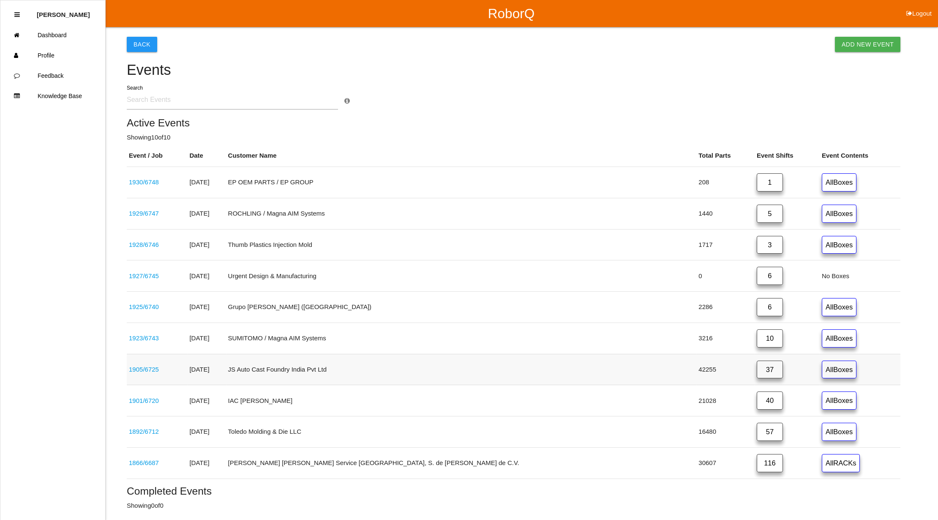
click at [757, 371] on link "37" at bounding box center [770, 369] width 26 height 18
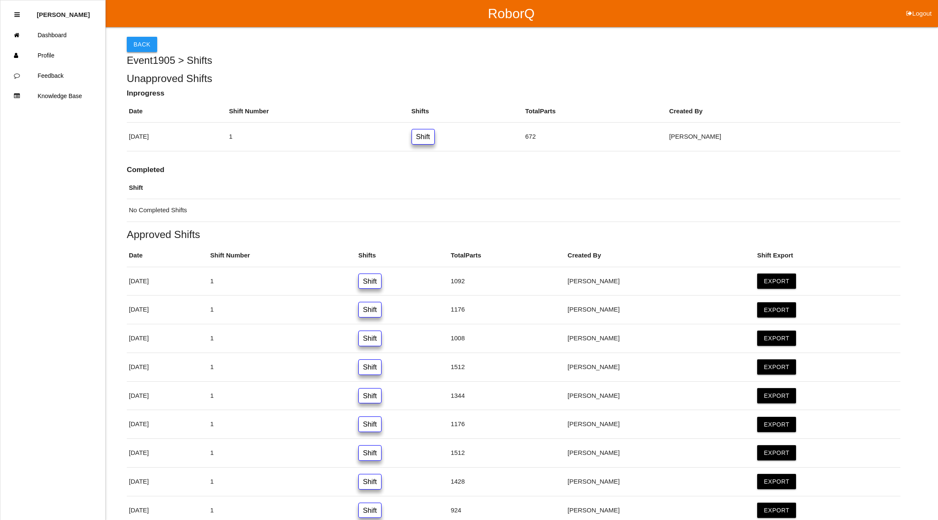
click at [145, 46] on button "Back" at bounding box center [142, 44] width 30 height 15
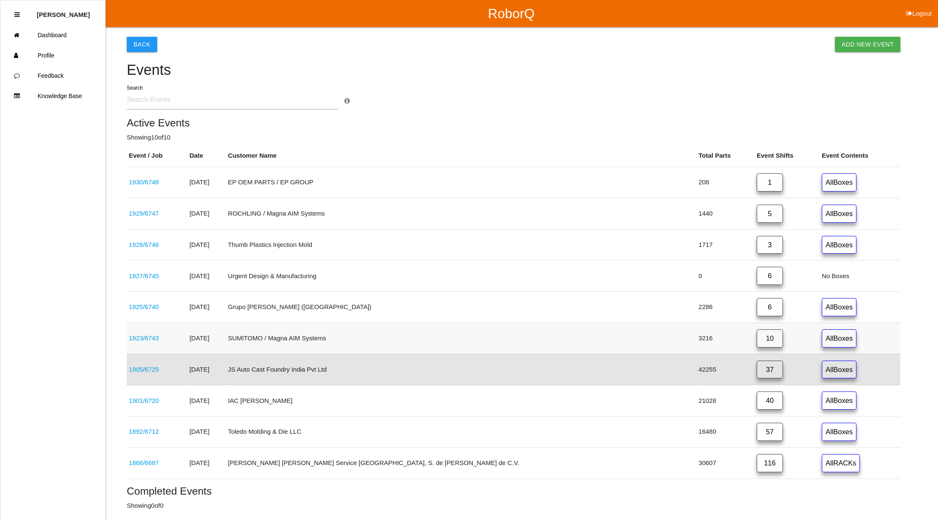
click at [757, 342] on link "10" at bounding box center [770, 338] width 26 height 18
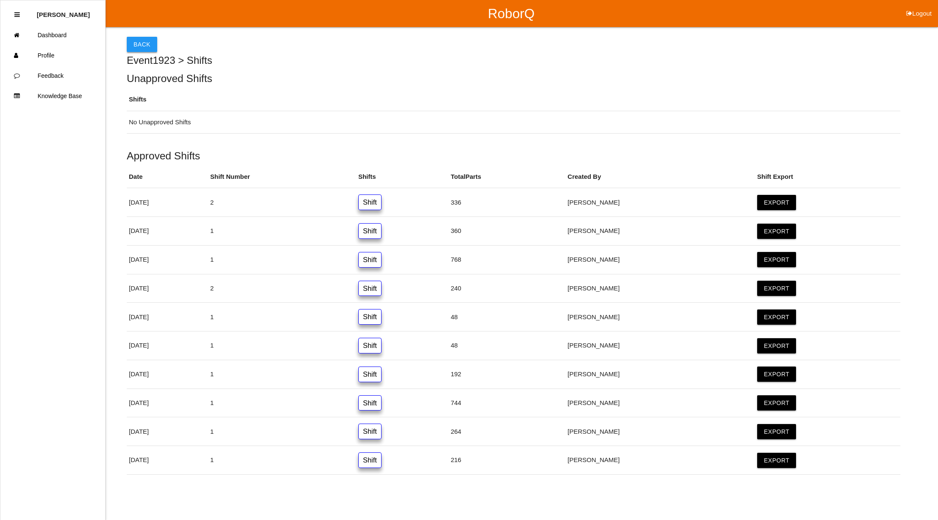
click at [138, 43] on button "Back" at bounding box center [142, 44] width 30 height 15
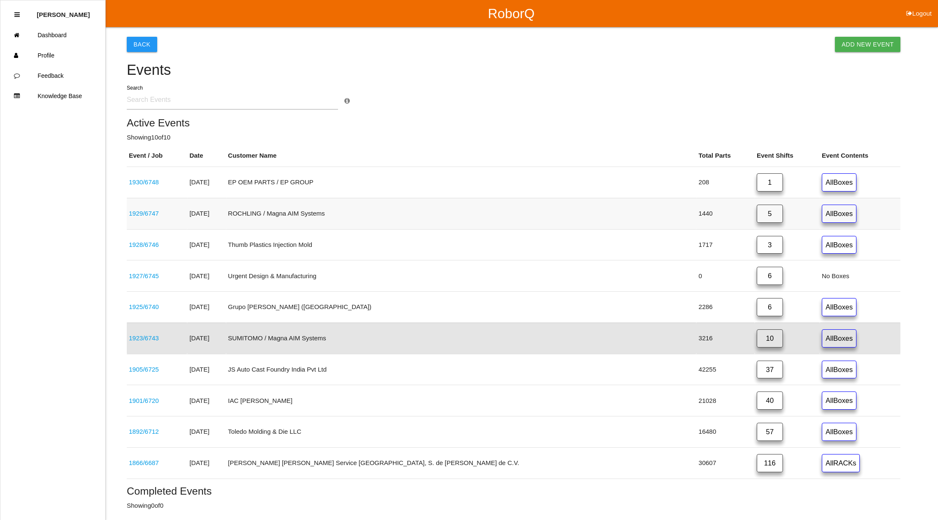
click at [757, 217] on link "5" at bounding box center [770, 214] width 26 height 18
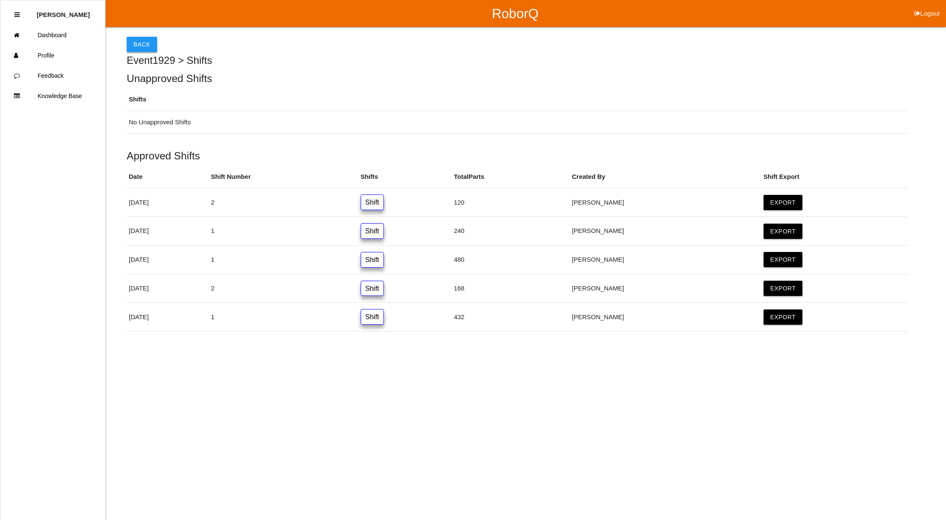
click at [147, 46] on button "Back" at bounding box center [142, 44] width 30 height 15
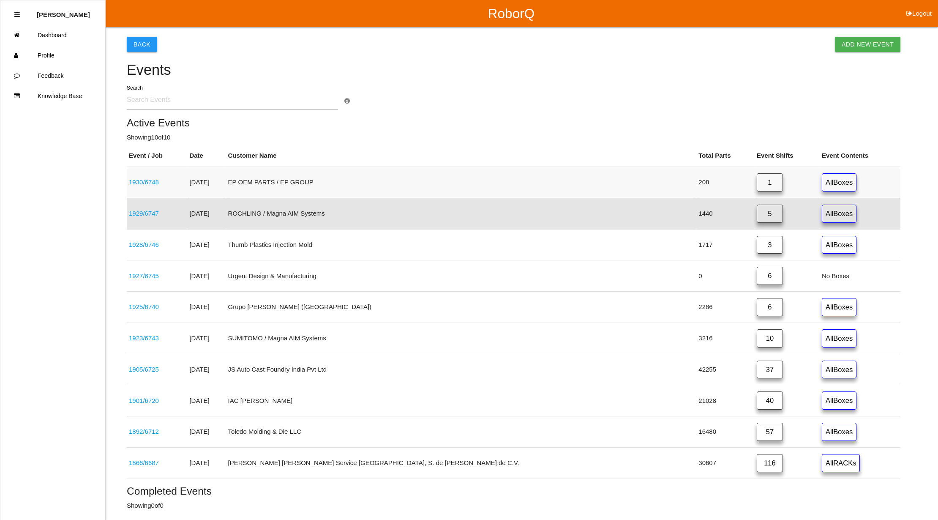
click at [757, 180] on link "1" at bounding box center [770, 182] width 26 height 18
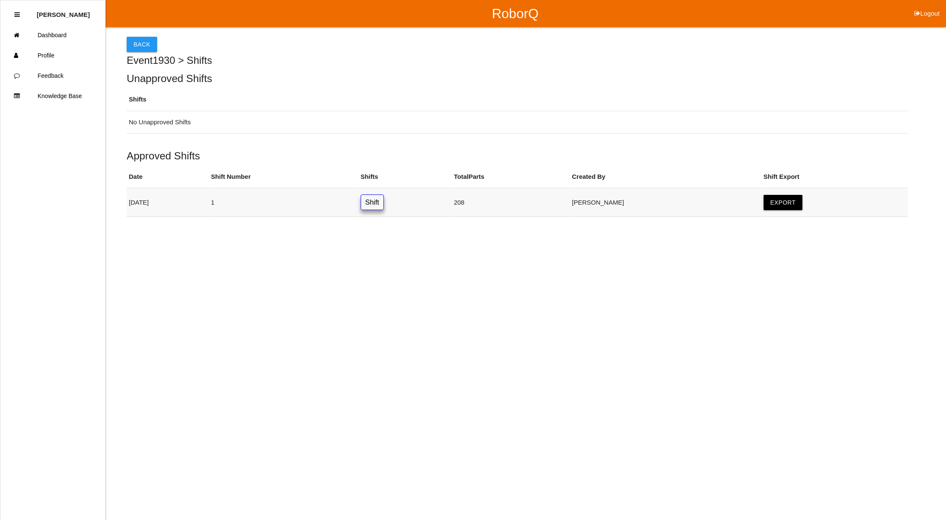
click at [384, 207] on link "Shift" at bounding box center [372, 202] width 23 height 16
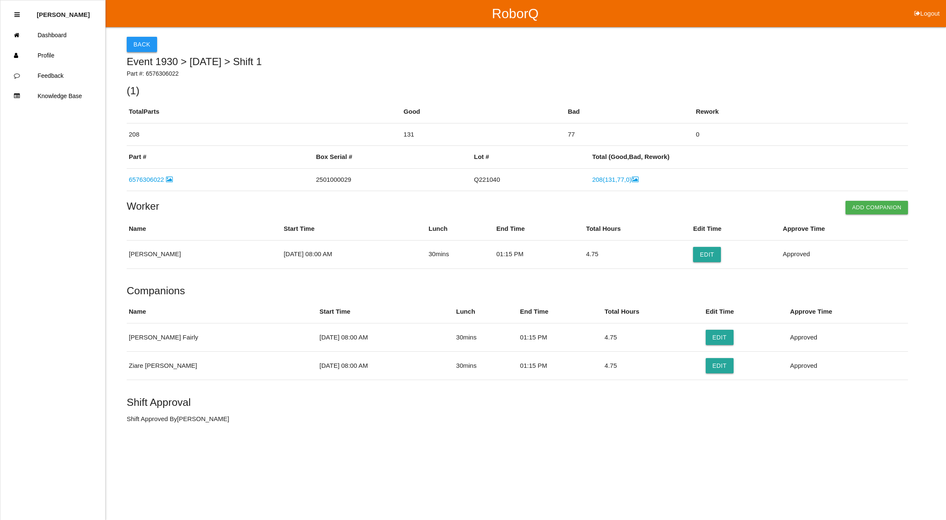
click at [137, 43] on button "Back" at bounding box center [142, 44] width 30 height 15
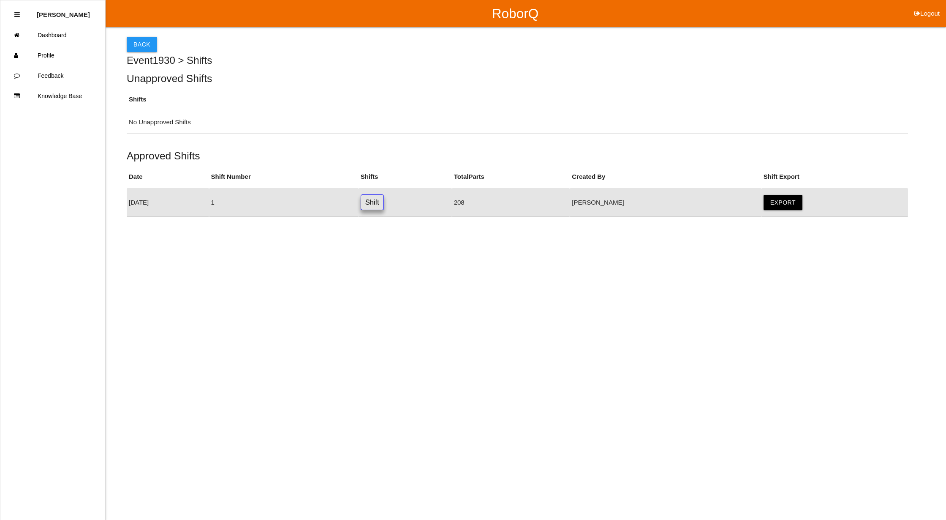
click at [137, 43] on button "Back" at bounding box center [142, 44] width 30 height 15
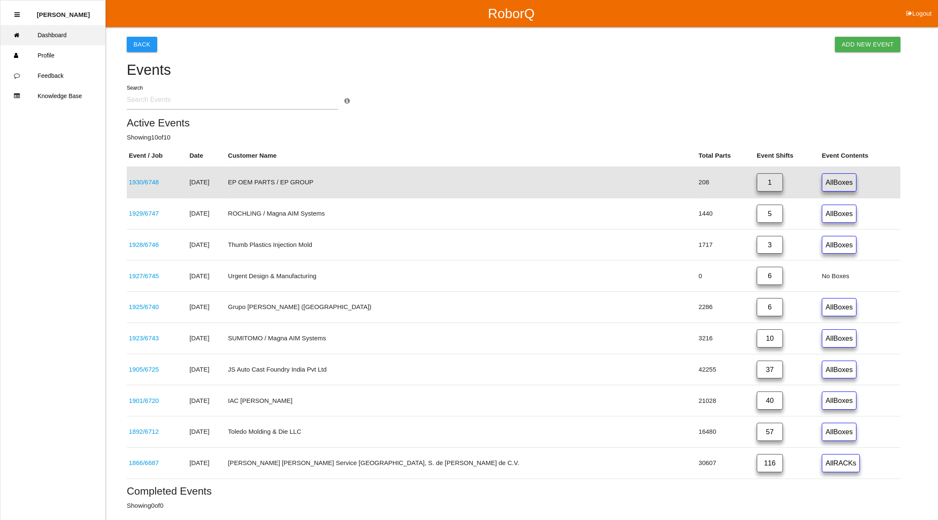
click at [77, 38] on link "Dashboard" at bounding box center [52, 35] width 105 height 20
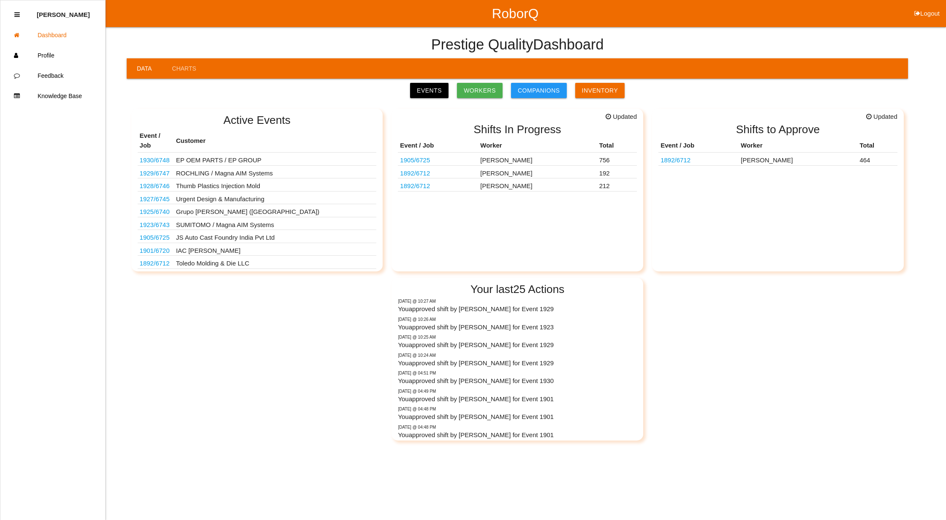
scroll to position [14, 0]
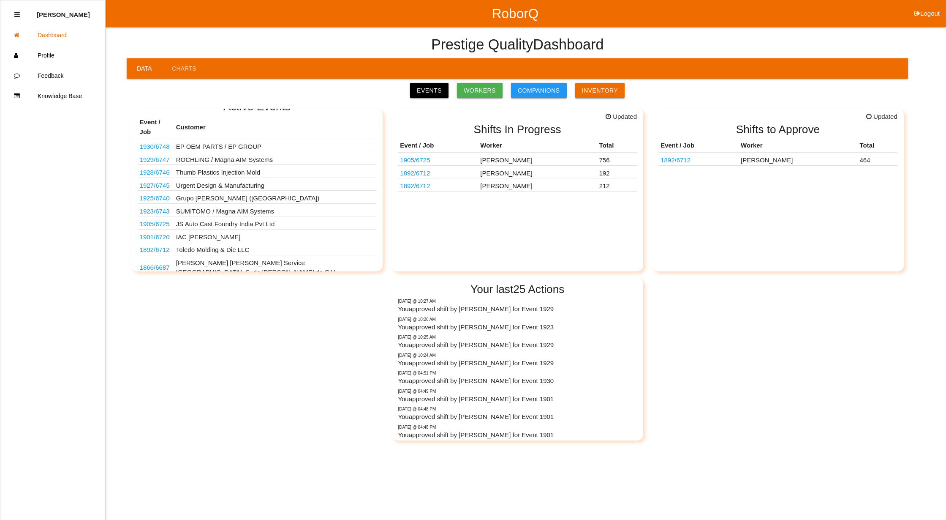
click at [288, 355] on div "Active Events Event / Job Customer 1930 / 6748 EP OEM PARTS / EP GROUP 1929 / 6…" at bounding box center [518, 271] width 782 height 338
click at [430, 88] on link "Events" at bounding box center [429, 90] width 38 height 15
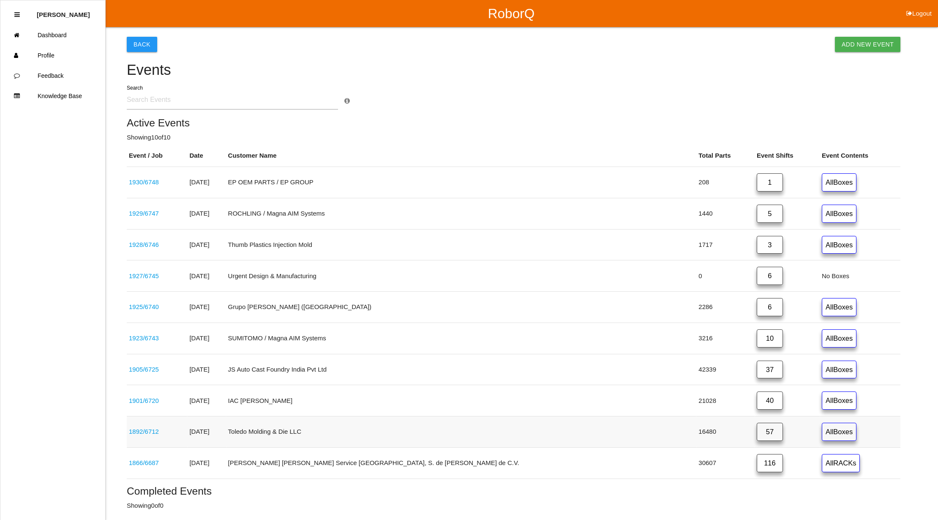
click at [757, 435] on link "57" at bounding box center [770, 432] width 26 height 18
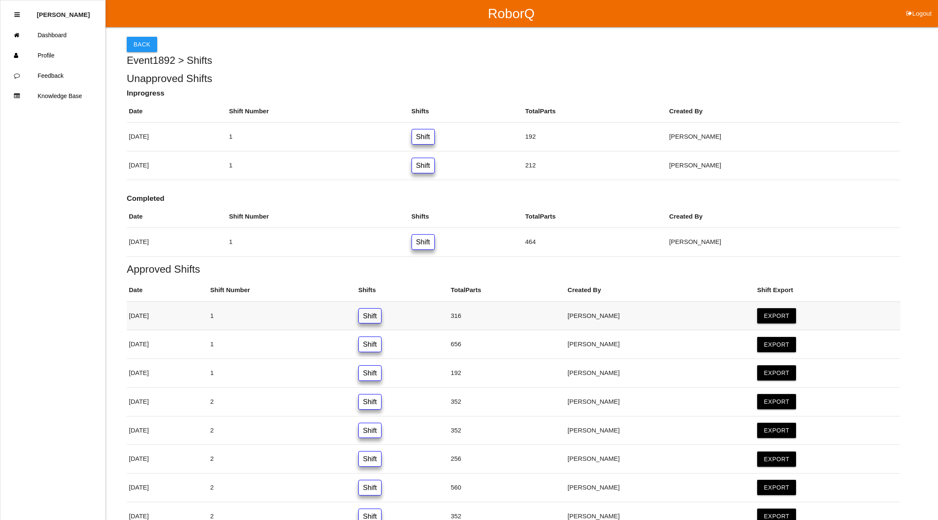
click at [382, 319] on link "Shift" at bounding box center [369, 316] width 23 height 16
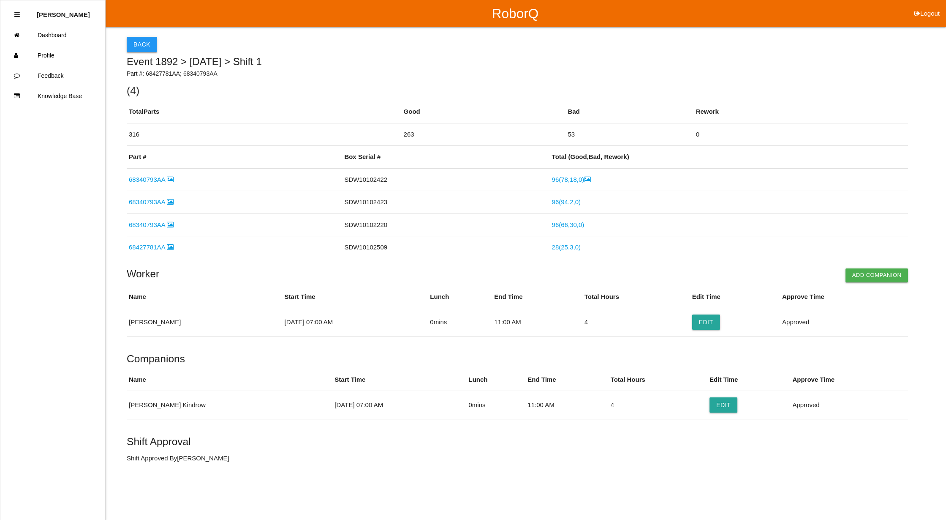
click at [143, 40] on button "Back" at bounding box center [142, 44] width 30 height 15
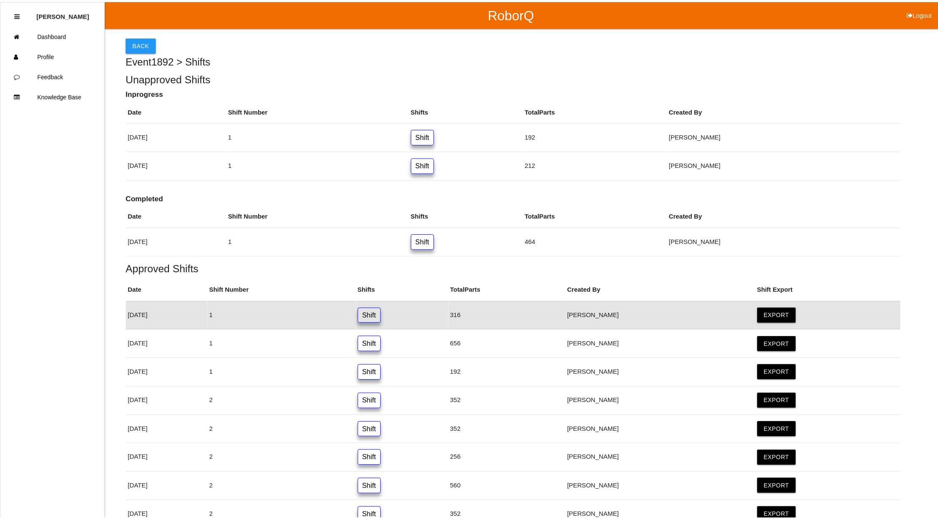
scroll to position [57, 0]
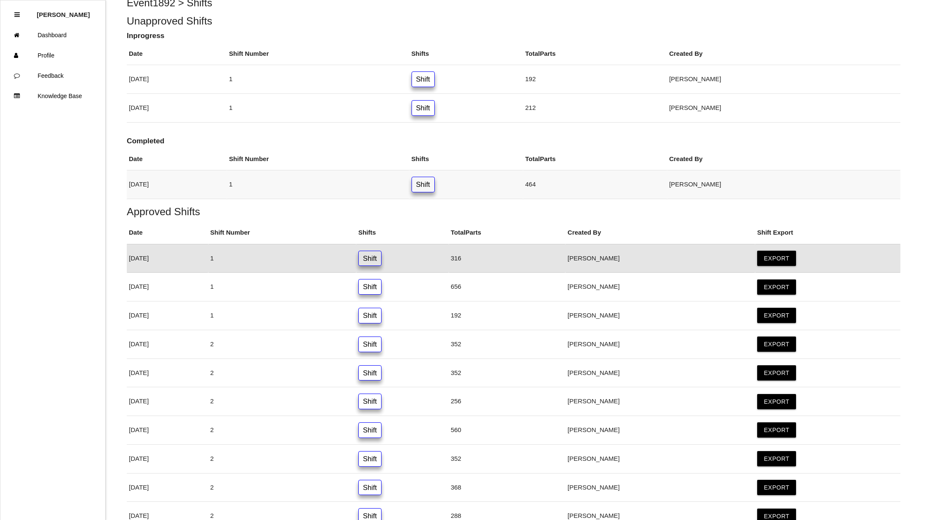
click at [435, 181] on link "Shift" at bounding box center [423, 185] width 23 height 16
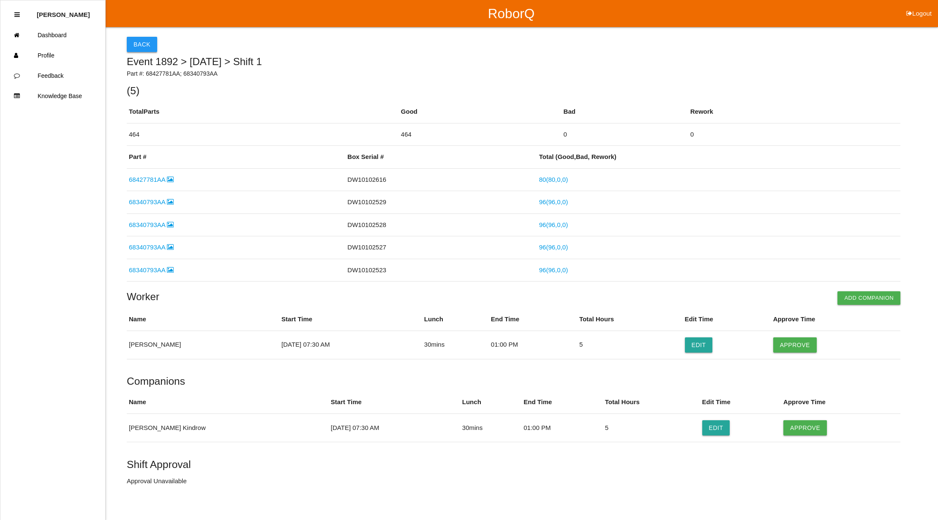
click at [144, 41] on button "Back" at bounding box center [142, 44] width 30 height 15
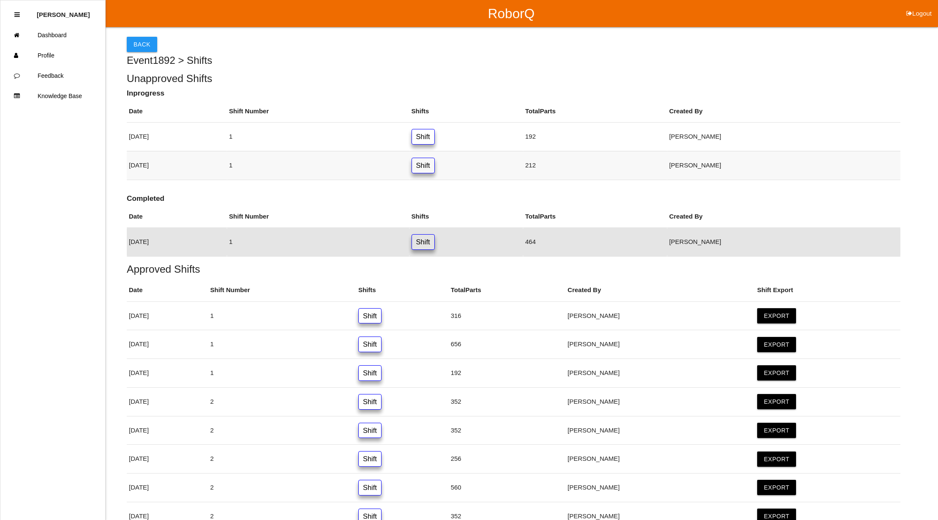
click at [435, 163] on link "Shift" at bounding box center [423, 166] width 23 height 16
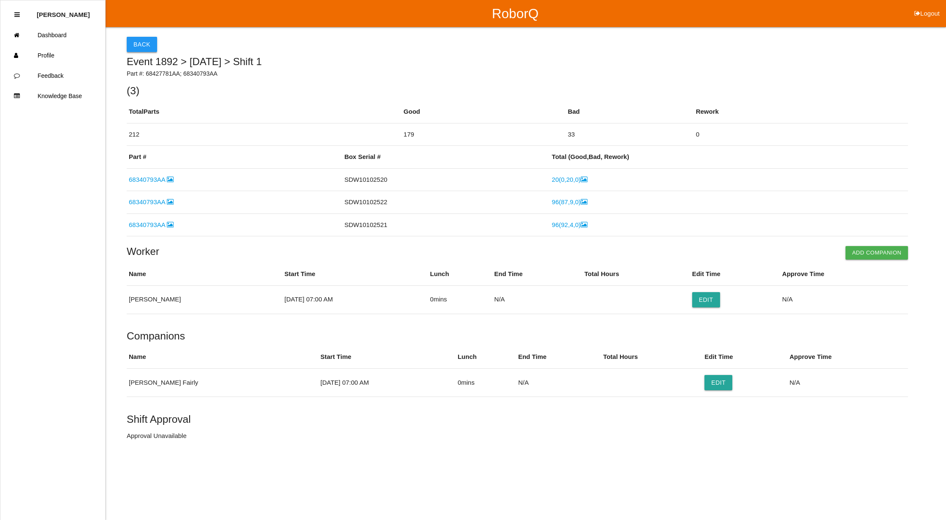
click at [145, 39] on button "Back" at bounding box center [142, 44] width 30 height 15
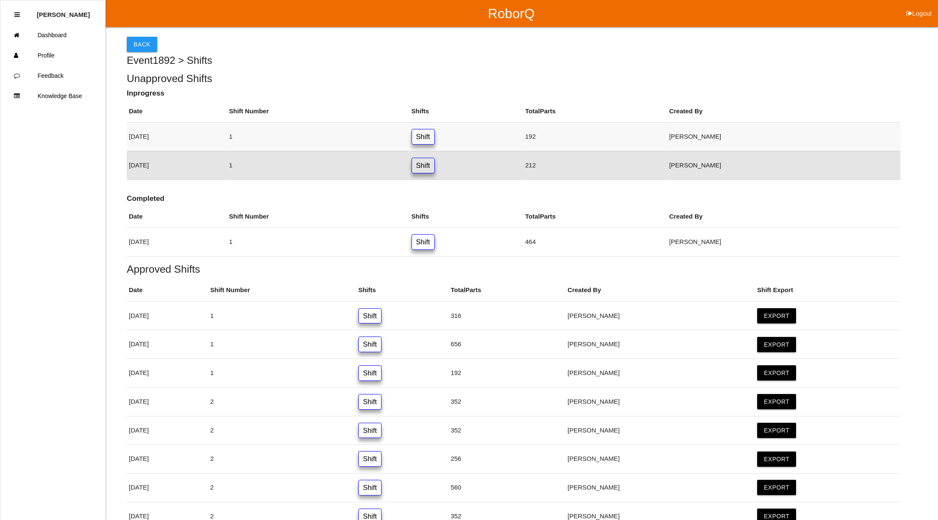
click at [435, 137] on link "Shift" at bounding box center [423, 137] width 23 height 16
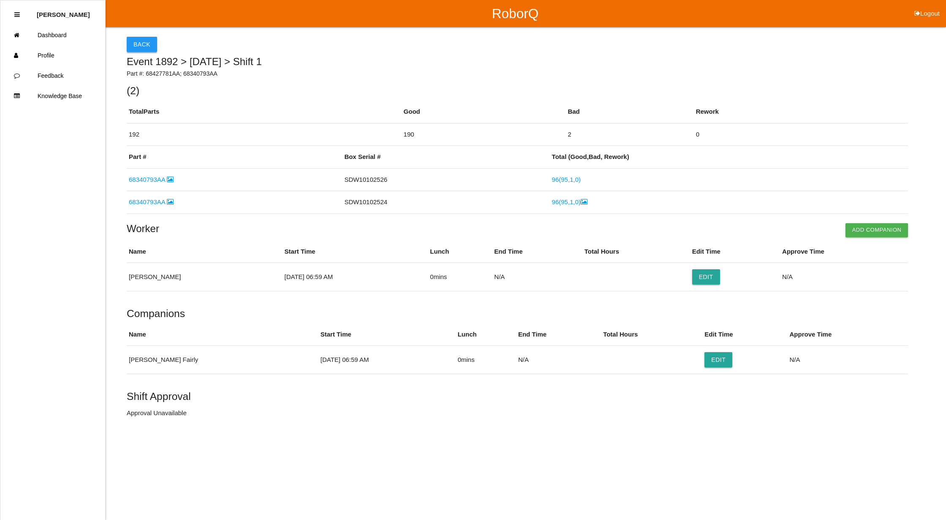
click at [139, 43] on button "Back" at bounding box center [142, 44] width 30 height 15
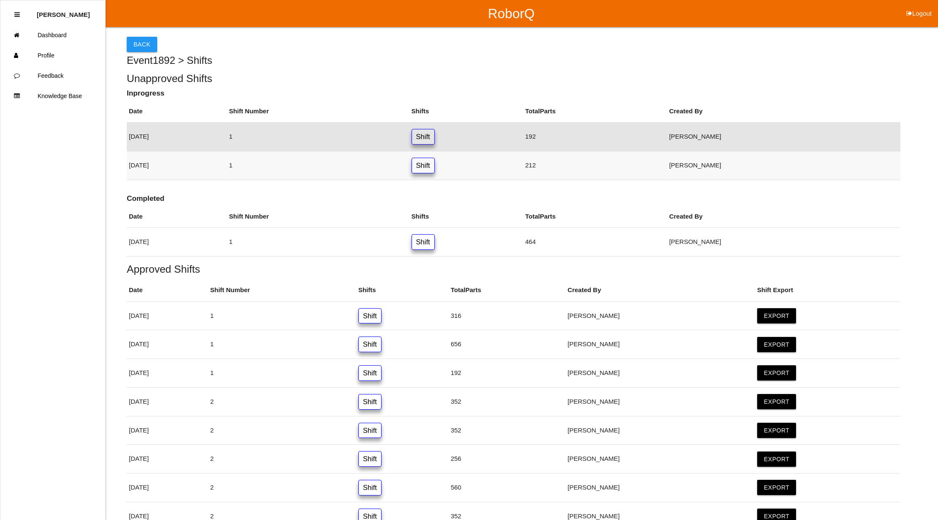
click at [435, 166] on link "Shift" at bounding box center [423, 166] width 23 height 16
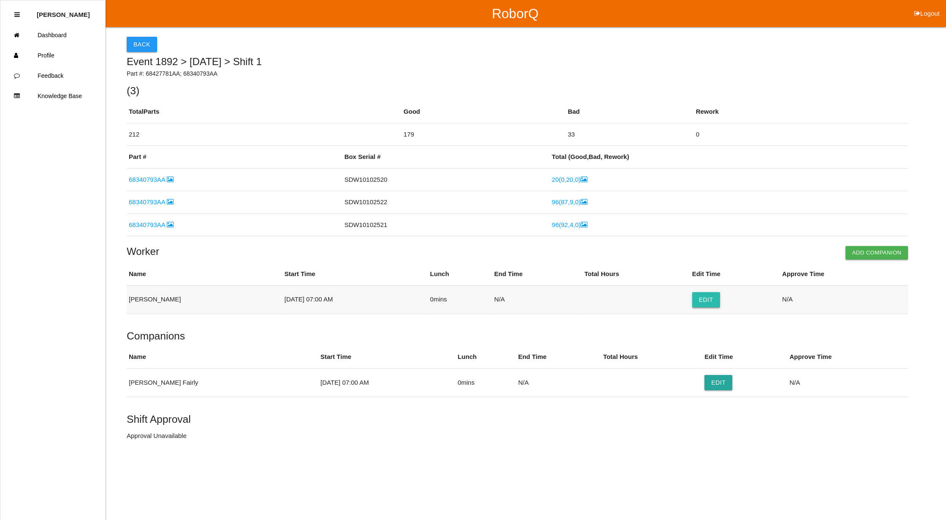
click at [693, 295] on button "Edit" at bounding box center [707, 299] width 28 height 15
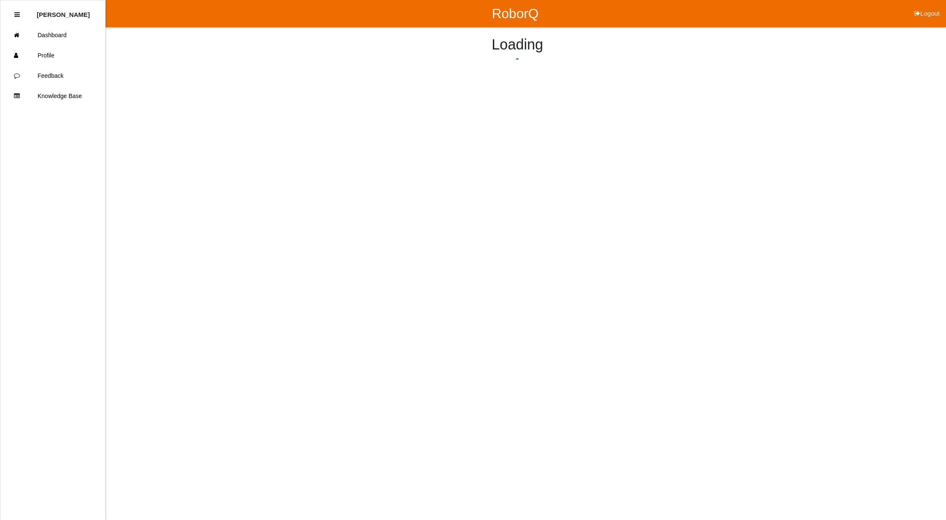
select select "7"
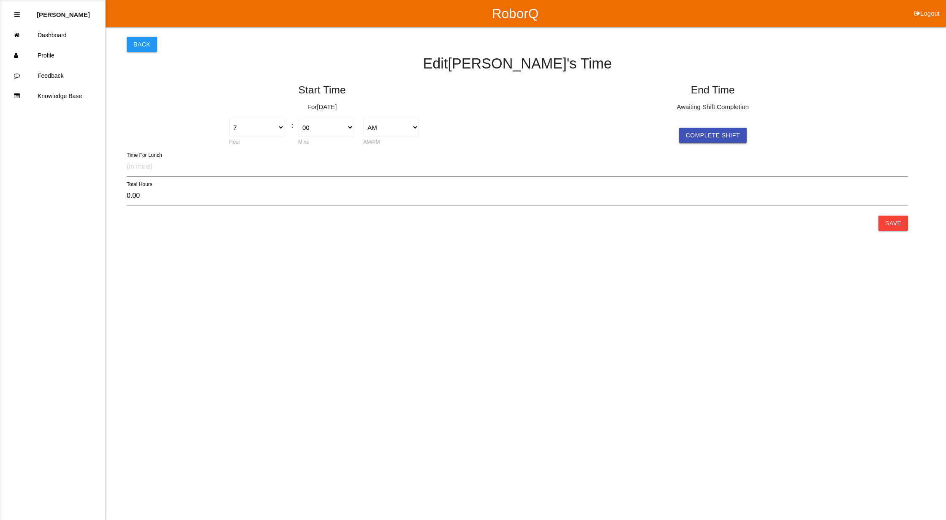
click at [708, 133] on button "Complete Shift" at bounding box center [713, 135] width 68 height 15
click at [664, 125] on select "1 2 3 4 5 6 7 8 9 10 11 12" at bounding box center [648, 127] width 56 height 19
select select "11"
click at [620, 118] on select "1 2 3 4 5 6 7 8 9 10 11 12" at bounding box center [648, 127] width 56 height 19
type input "4.00"
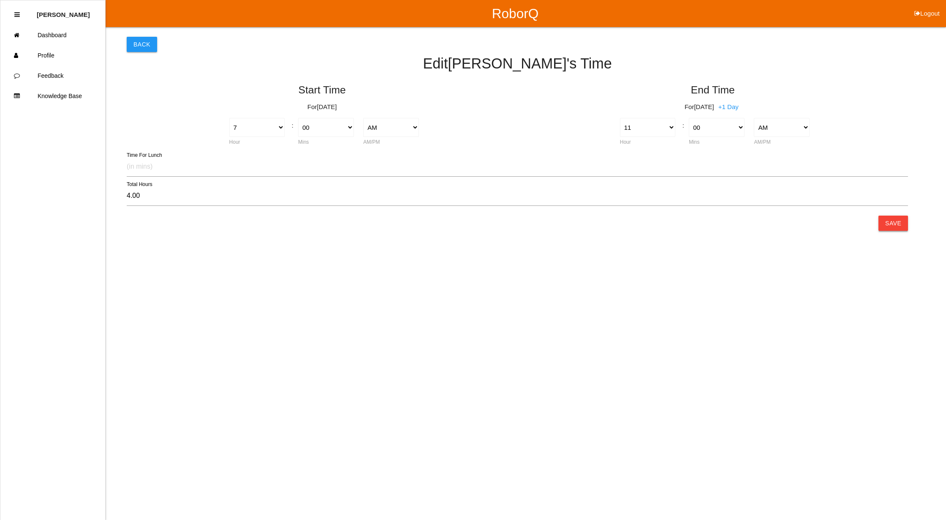
click at [893, 227] on button "Save" at bounding box center [894, 222] width 30 height 15
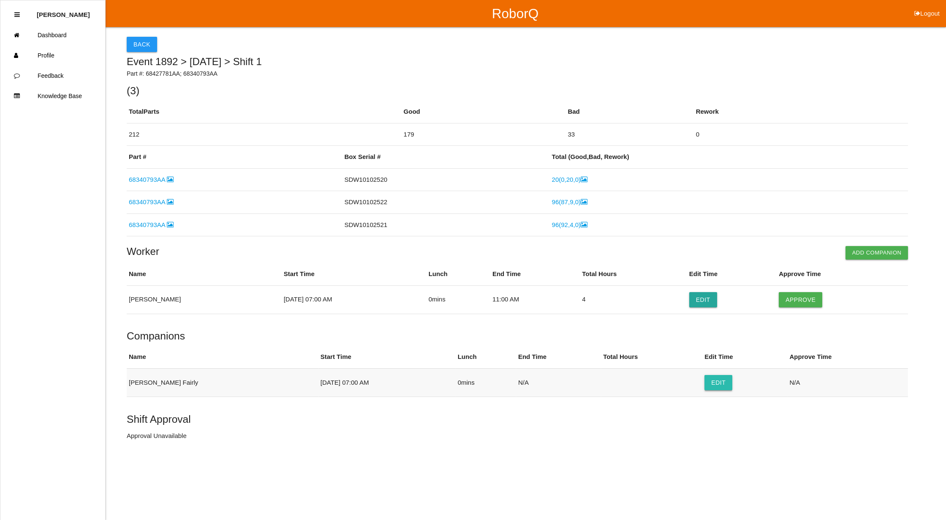
click at [705, 382] on button "Edit" at bounding box center [719, 382] width 28 height 15
select select "7"
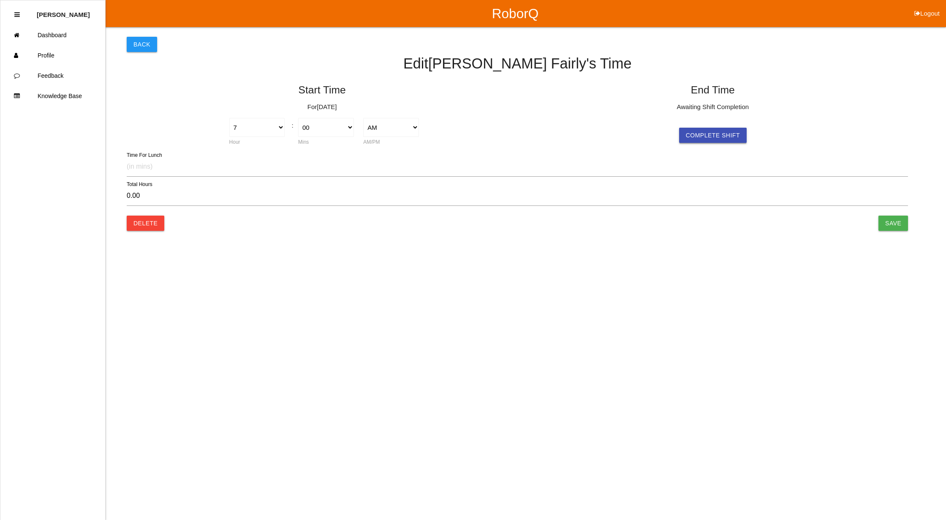
click at [710, 132] on button "Complete Shift" at bounding box center [713, 135] width 68 height 15
click at [668, 131] on select "1 2 3 4 5 6 7 8 9 10 11 12" at bounding box center [648, 127] width 56 height 19
select select "11"
click at [620, 118] on select "1 2 3 4 5 6 7 8 9 10 11 12" at bounding box center [648, 127] width 56 height 19
type input "4.00"
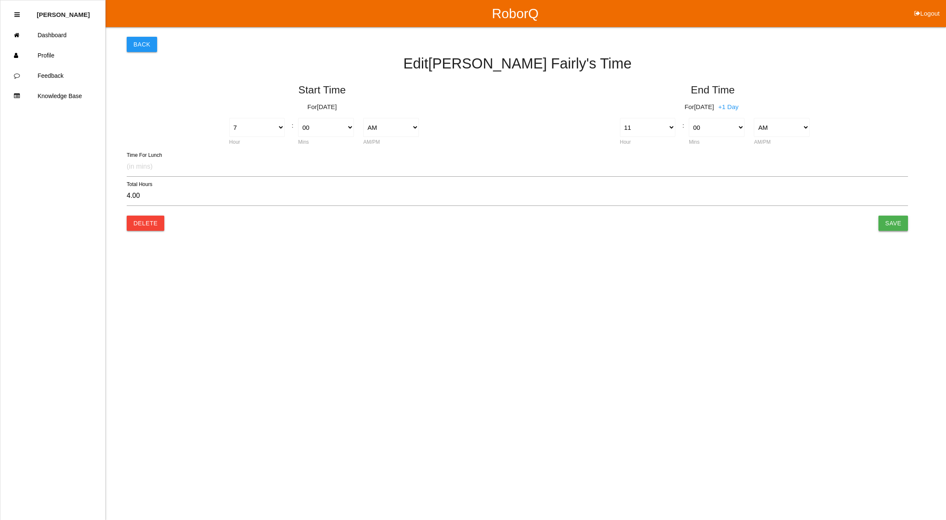
click at [883, 221] on input "Save" at bounding box center [894, 222] width 30 height 15
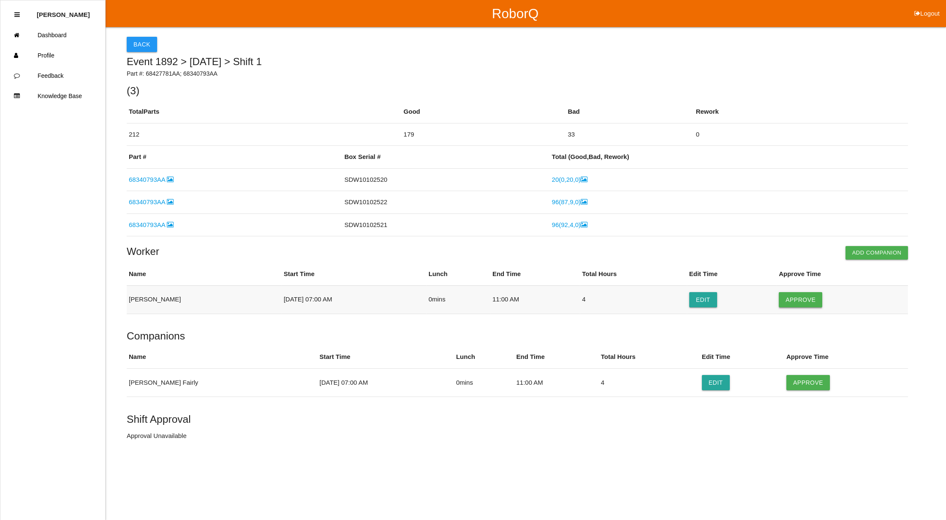
click at [793, 296] on button "Approve" at bounding box center [801, 299] width 44 height 15
click at [798, 383] on button "Approve" at bounding box center [809, 382] width 44 height 15
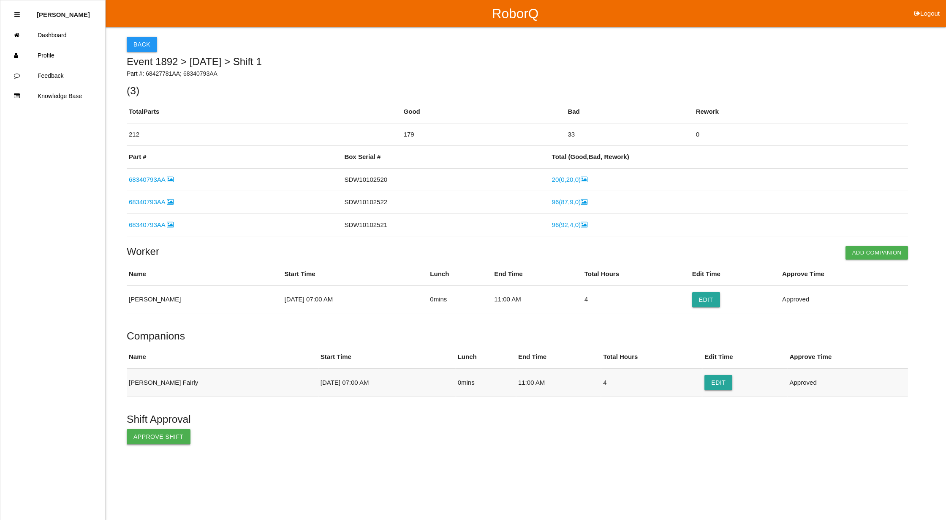
click at [146, 436] on button "Approve Shift" at bounding box center [159, 436] width 64 height 15
click at [140, 38] on button "Back" at bounding box center [142, 44] width 30 height 15
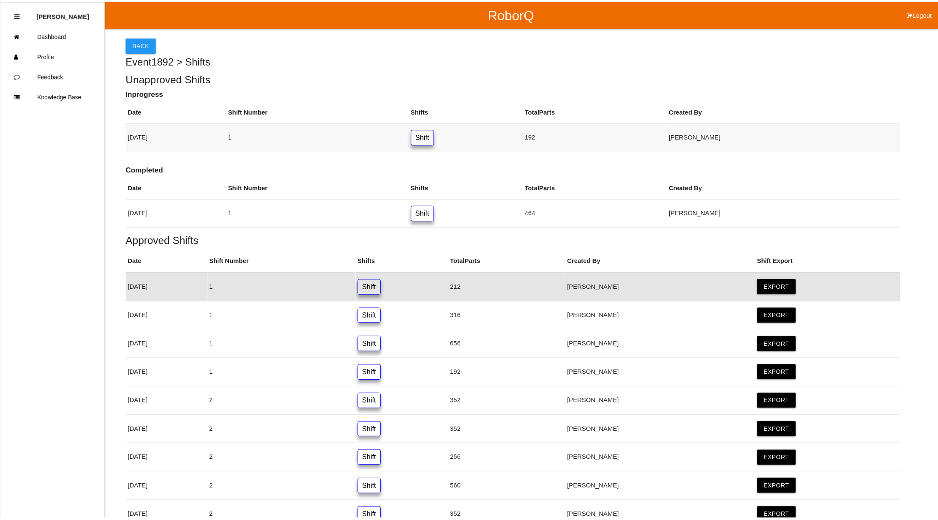
scroll to position [28, 0]
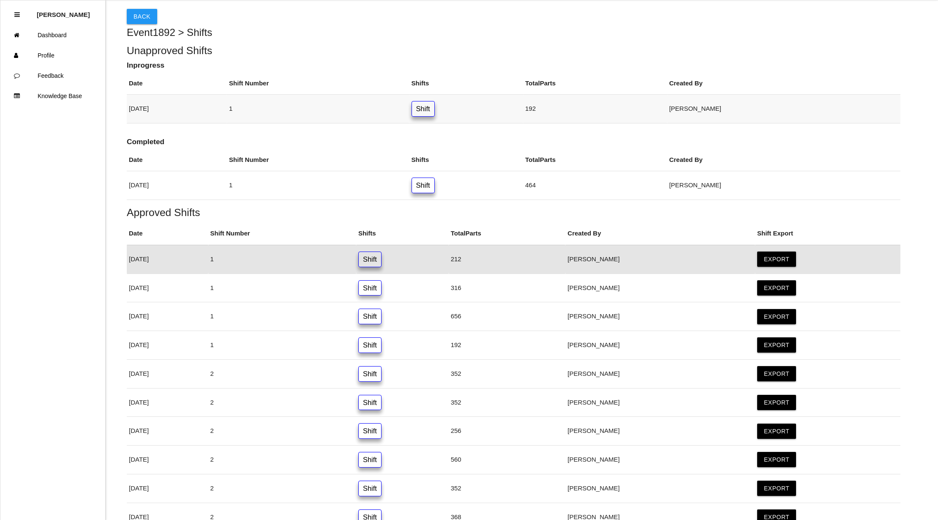
click at [435, 108] on link "Shift" at bounding box center [423, 109] width 23 height 16
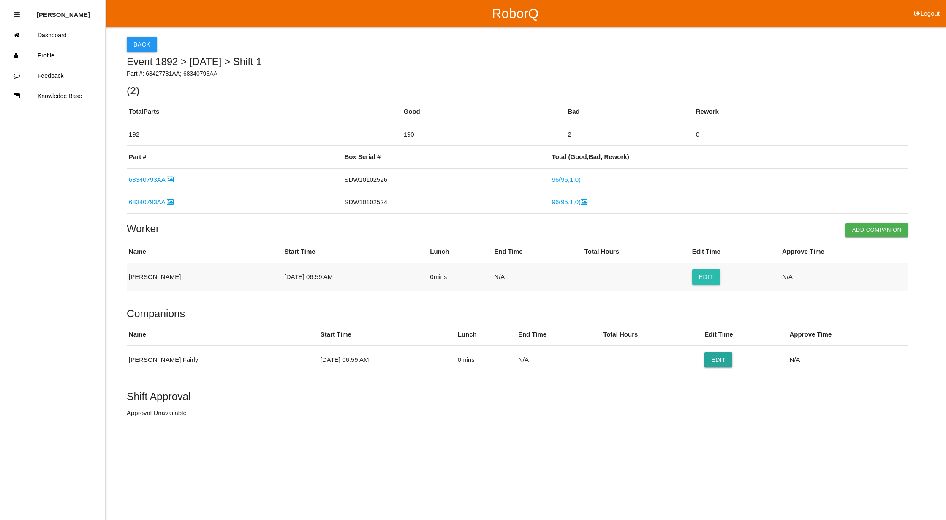
click at [696, 282] on button "Edit" at bounding box center [707, 276] width 28 height 15
select select "6"
select select "59"
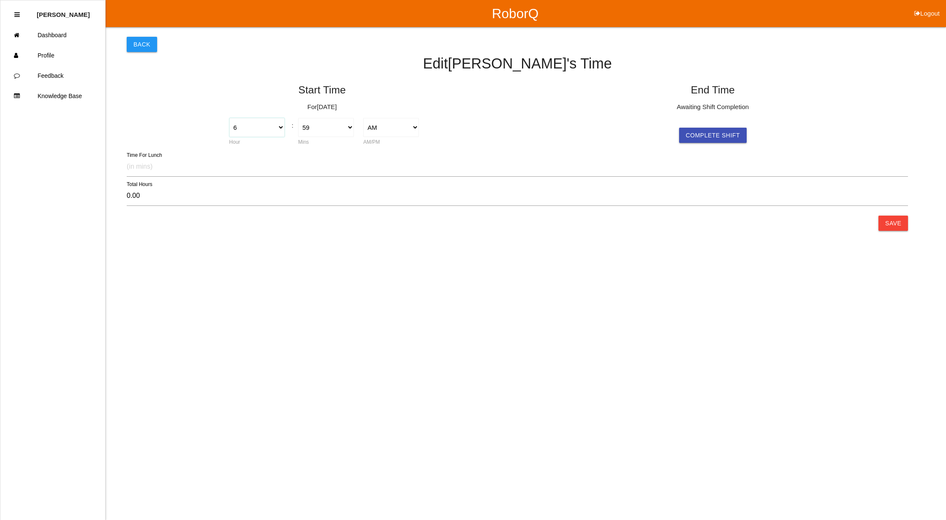
click at [281, 124] on select "1 2 3 4 5 6 7 8 9 10 11 12" at bounding box center [257, 127] width 56 height 19
select select "7"
click at [229, 118] on select "1 2 3 4 5 6 7 8 9 10 11 12" at bounding box center [257, 127] width 56 height 19
click at [350, 131] on select "00 01 02 03 04 05 06 07 08 09 10 11 12 13 14 15 16 17 18 19 20 21 22 23 24 25 2…" at bounding box center [326, 127] width 56 height 19
select select "0"
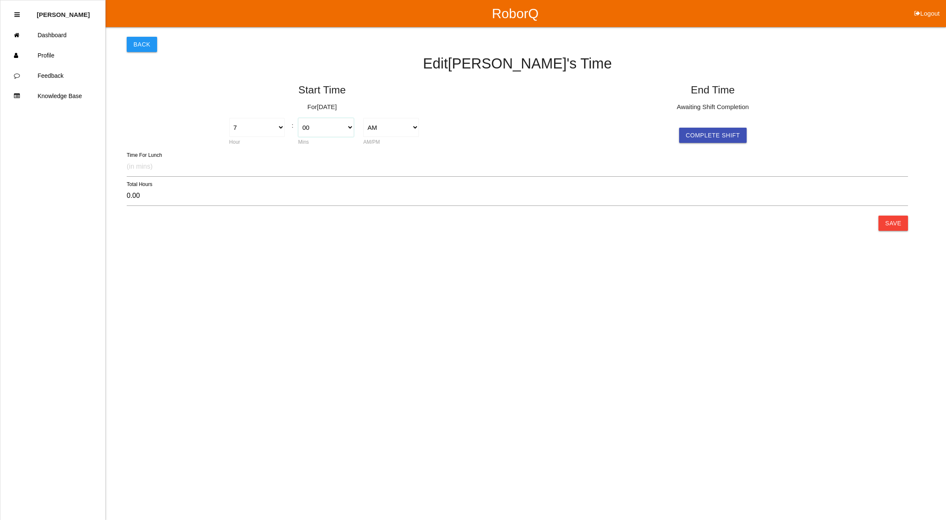
click at [298, 118] on select "00 01 02 03 04 05 06 07 08 09 10 11 12 13 14 15 16 17 18 19 20 21 22 23 24 25 2…" at bounding box center [326, 127] width 56 height 19
click at [698, 129] on button "Complete Shift" at bounding box center [713, 135] width 68 height 15
type input "-0.02"
select select "6"
select select "59"
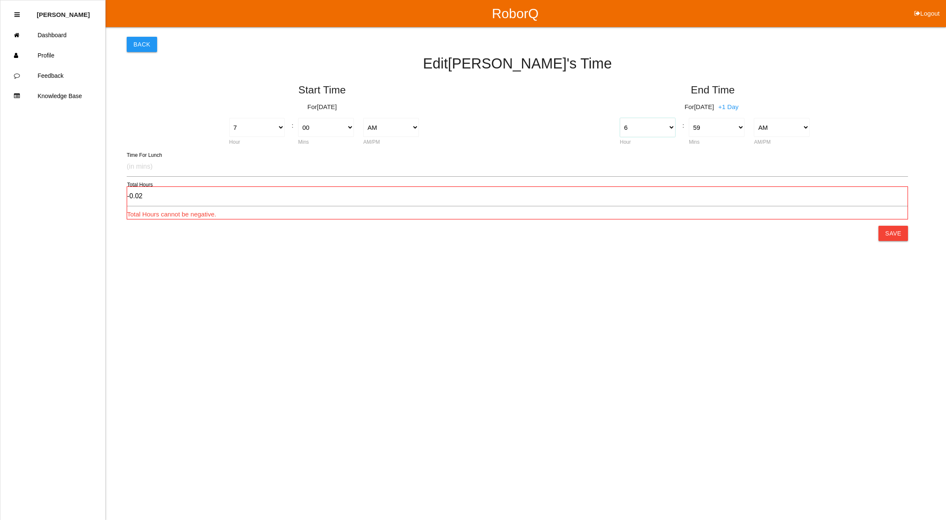
click at [670, 124] on select "1 2 3 4 5 6 7 8 9 10 11 12" at bounding box center [648, 127] width 56 height 19
select select "11"
click at [620, 118] on select "1 2 3 4 5 6 7 8 9 10 11 12" at bounding box center [648, 127] width 56 height 19
type input "4.98"
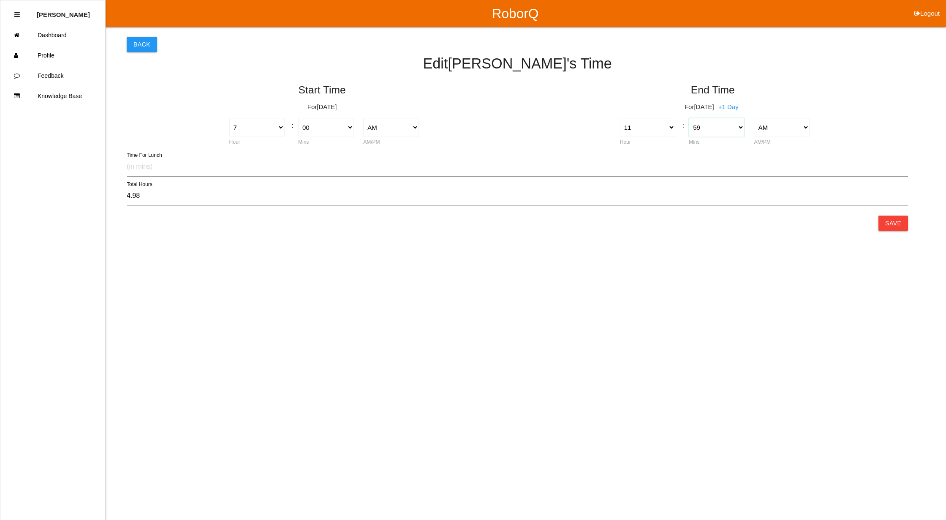
click at [738, 125] on select "00 01 02 03 04 05 06 07 08 09 10 11 12 13 14 15 16 17 18 19 20 21 22 23 24 25 2…" at bounding box center [717, 127] width 56 height 19
select select "0"
click at [689, 118] on select "00 01 02 03 04 05 06 07 08 09 10 11 12 13 14 15 16 17 18 19 20 21 22 23 24 25 2…" at bounding box center [717, 127] width 56 height 19
type input "4.00"
click at [902, 220] on button "Save" at bounding box center [894, 222] width 30 height 15
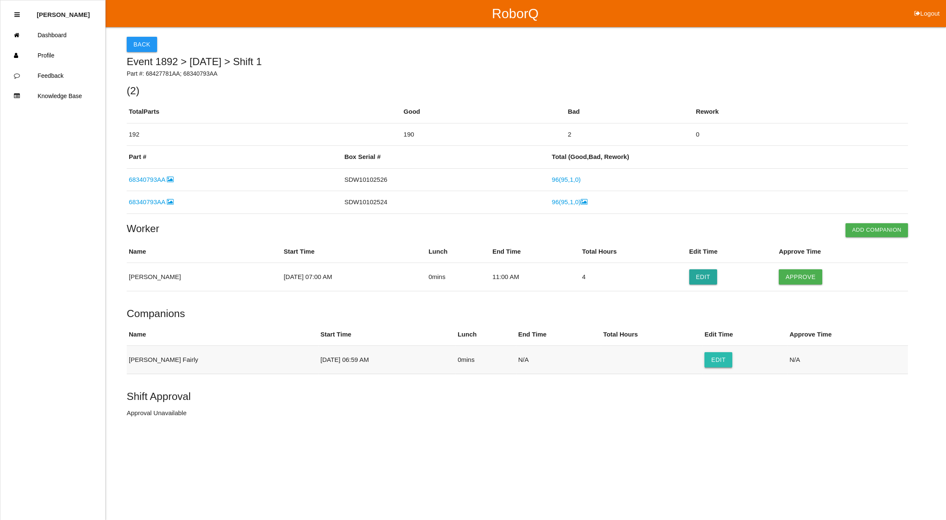
click at [705, 363] on button "Edit" at bounding box center [719, 359] width 28 height 15
select select "6"
select select "59"
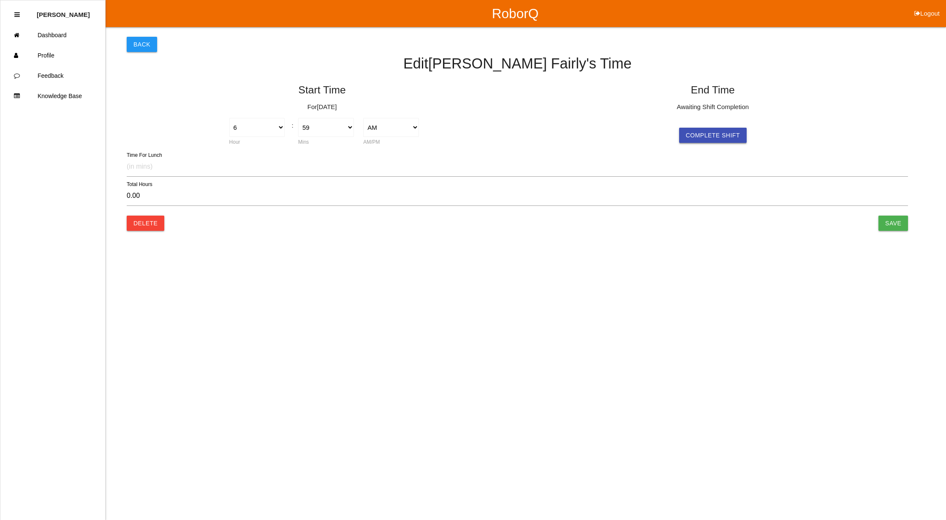
click at [717, 133] on button "Complete Shift" at bounding box center [713, 135] width 68 height 15
select select "6"
select select "59"
click at [671, 129] on select "1 2 3 4 5 6 7 8 9 10 11 12" at bounding box center [648, 127] width 56 height 19
select select "11"
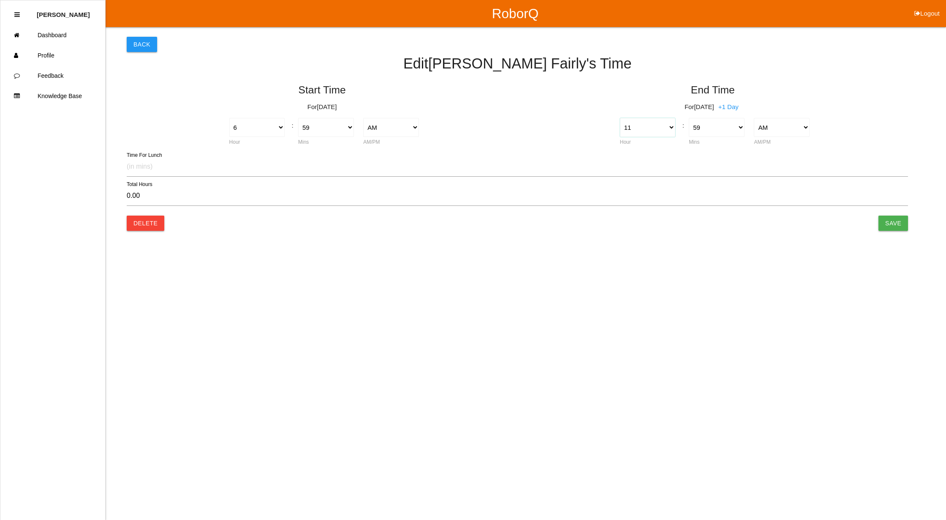
click at [620, 118] on select "1 2 3 4 5 6 7 8 9 10 11 12" at bounding box center [648, 127] width 56 height 19
type input "5.00"
click at [737, 126] on select "00 01 02 03 04 05 06 07 08 09 10 11 12 13 14 15 16 17 18 19 20 21 22 23 24 25 2…" at bounding box center [717, 127] width 56 height 19
select select "0"
click at [689, 118] on select "00 01 02 03 04 05 06 07 08 09 10 11 12 13 14 15 16 17 18 19 20 21 22 23 24 25 2…" at bounding box center [717, 127] width 56 height 19
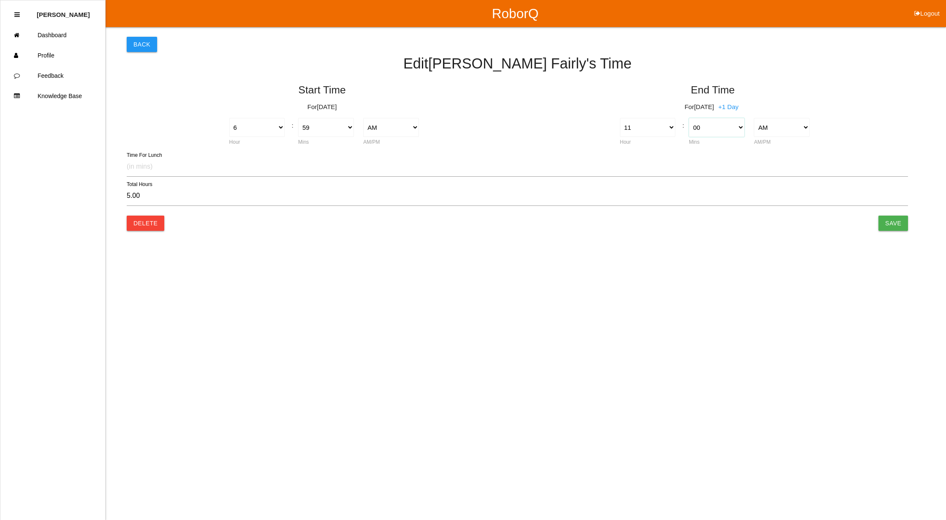
type input "4.02"
click at [281, 127] on select "1 2 3 4 5 6 7 8 9 10 11 12" at bounding box center [257, 127] width 56 height 19
select select "7"
click at [229, 118] on select "1 2 3 4 5 6 7 8 9 10 11 12" at bounding box center [257, 127] width 56 height 19
type input "3.02"
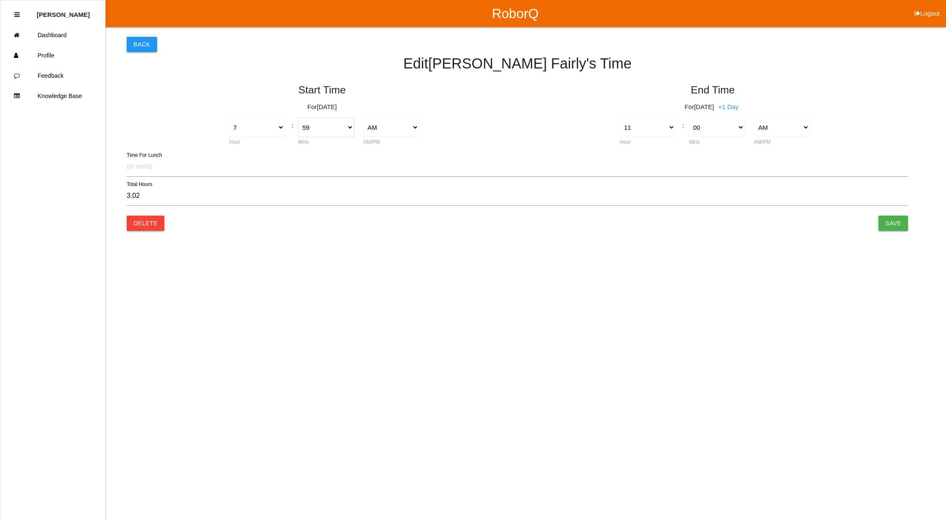
click at [349, 130] on select "00 01 02 03 04 05 06 07 08 09 10 11 12 13 14 15 16 17 18 19 20 21 22 23 24 25 2…" at bounding box center [326, 127] width 56 height 19
select select "0"
click at [298, 118] on select "00 01 02 03 04 05 06 07 08 09 10 11 12 13 14 15 16 17 18 19 20 21 22 23 24 25 2…" at bounding box center [326, 127] width 56 height 19
type input "4.00"
click at [897, 222] on input "Save" at bounding box center [894, 222] width 30 height 15
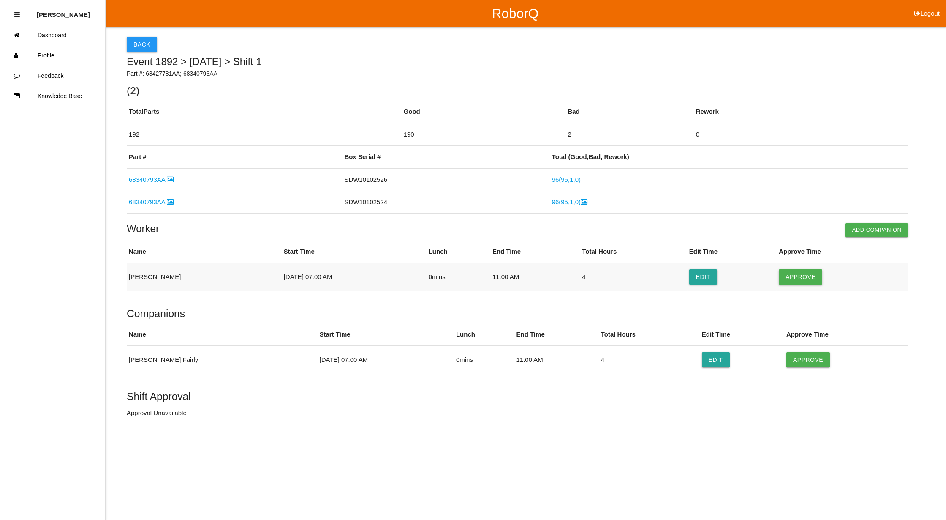
click at [792, 275] on button "Approve" at bounding box center [801, 276] width 44 height 15
click at [794, 359] on button "Approve" at bounding box center [809, 359] width 44 height 15
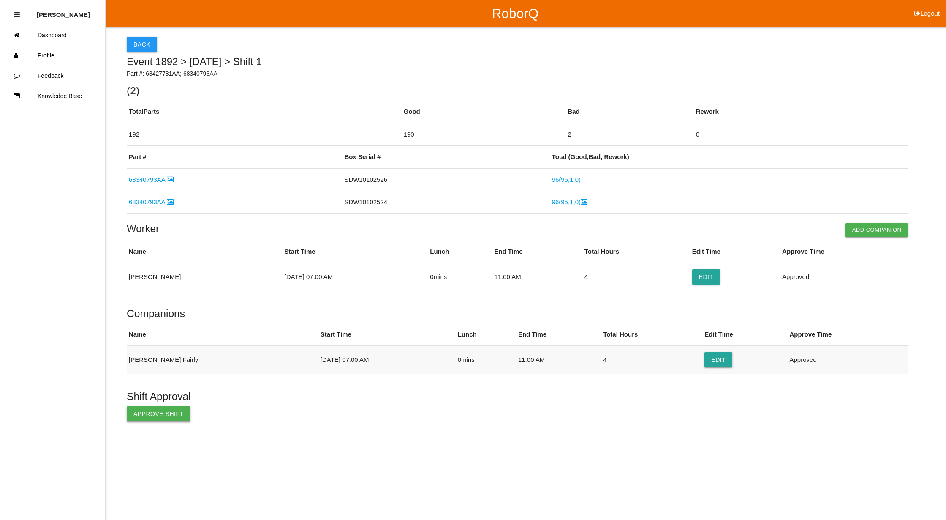
click at [131, 412] on button "Approve Shift" at bounding box center [159, 413] width 64 height 15
click at [141, 46] on button "Back" at bounding box center [142, 44] width 30 height 15
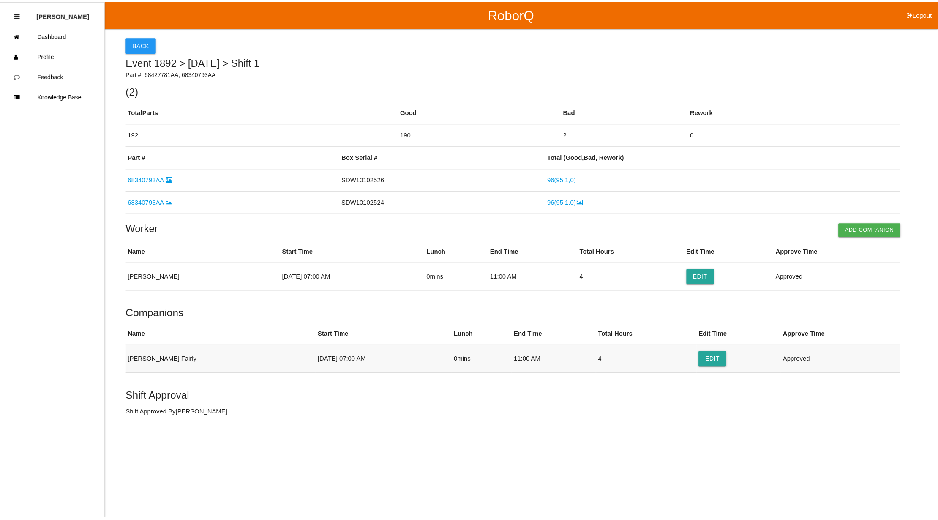
scroll to position [4, 0]
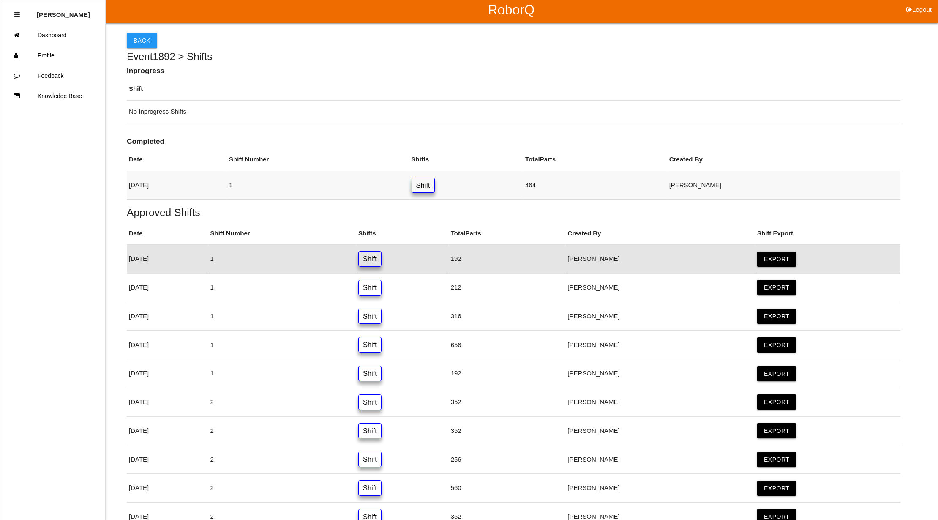
click at [435, 188] on link "Shift" at bounding box center [423, 185] width 23 height 16
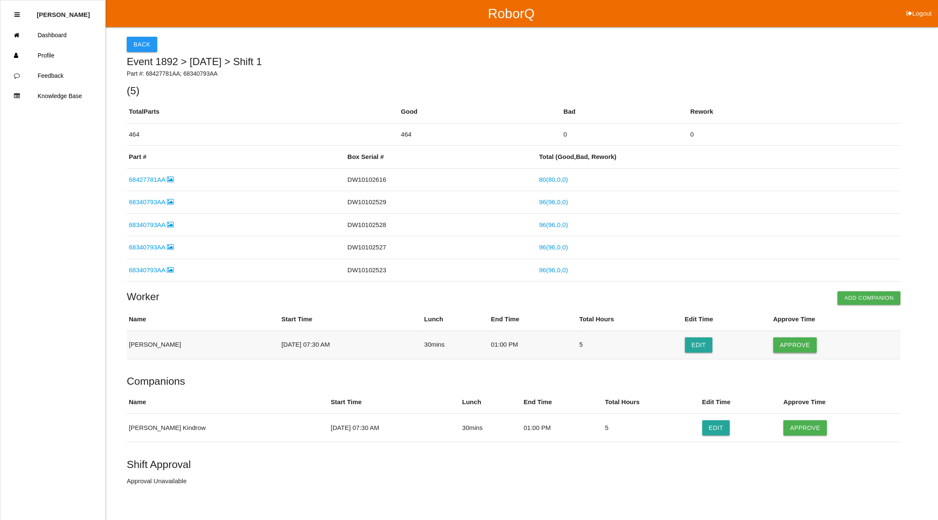
click at [808, 345] on button "Approve" at bounding box center [795, 344] width 44 height 15
click at [789, 433] on button "Approve" at bounding box center [805, 427] width 44 height 15
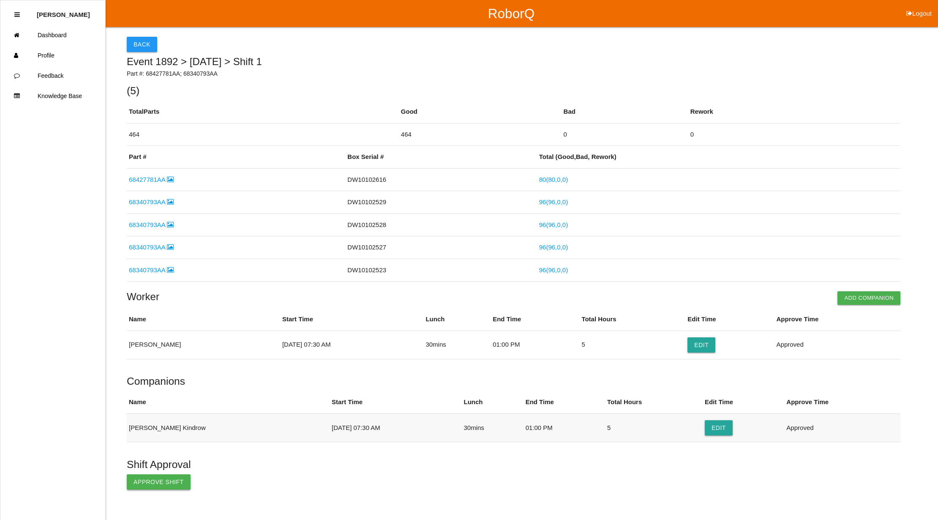
click at [147, 483] on button "Approve Shift" at bounding box center [159, 481] width 64 height 15
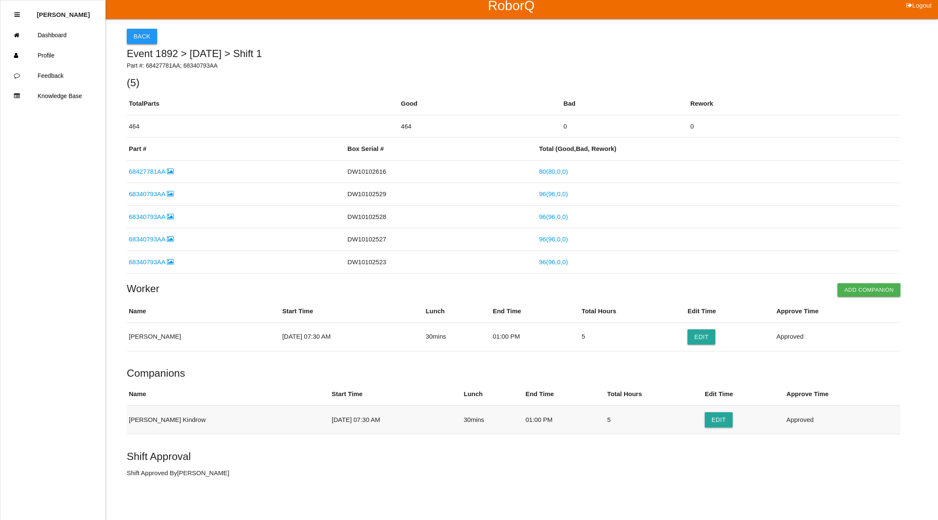
click at [144, 31] on button "Back" at bounding box center [142, 36] width 30 height 15
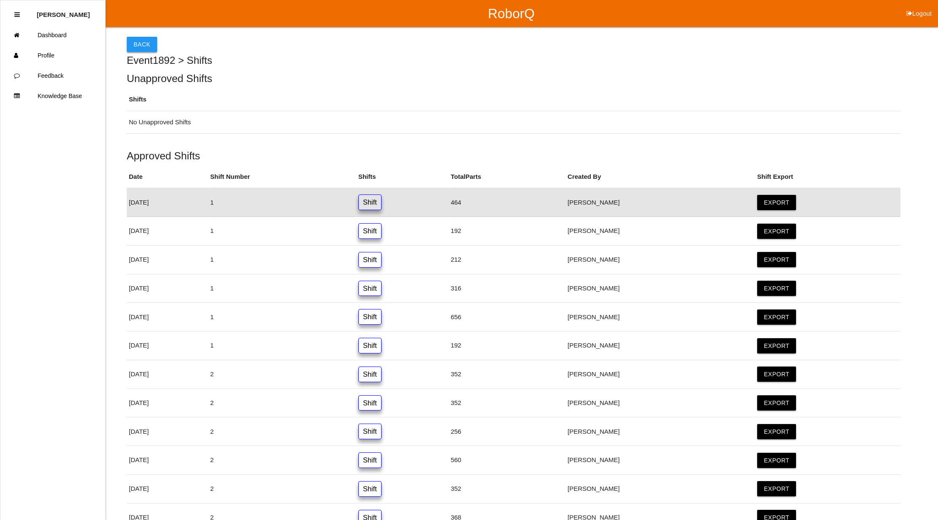
click at [139, 40] on button "Back" at bounding box center [142, 44] width 30 height 15
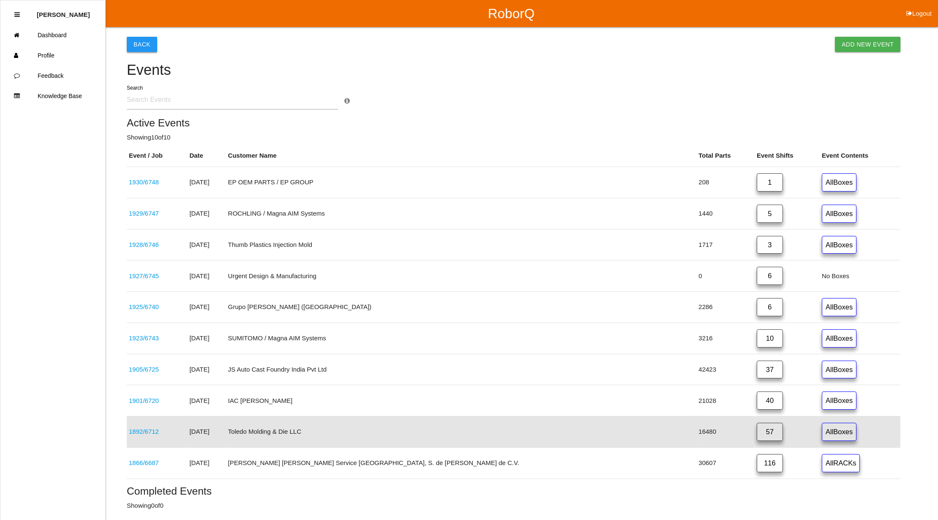
click at [137, 41] on button "Back" at bounding box center [142, 44] width 30 height 15
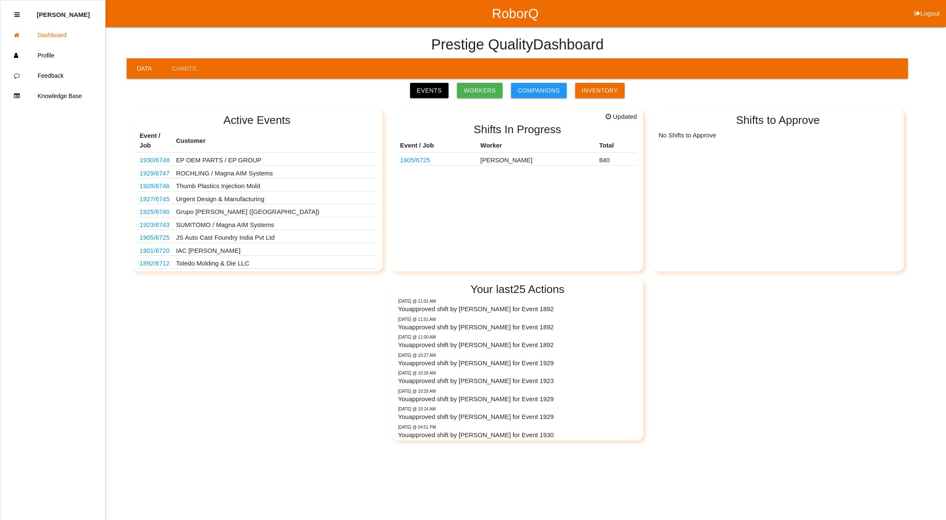
click at [934, 6] on button "Logout" at bounding box center [927, 3] width 38 height 6
select select "Supervisor"
